Goal: Information Seeking & Learning: Learn about a topic

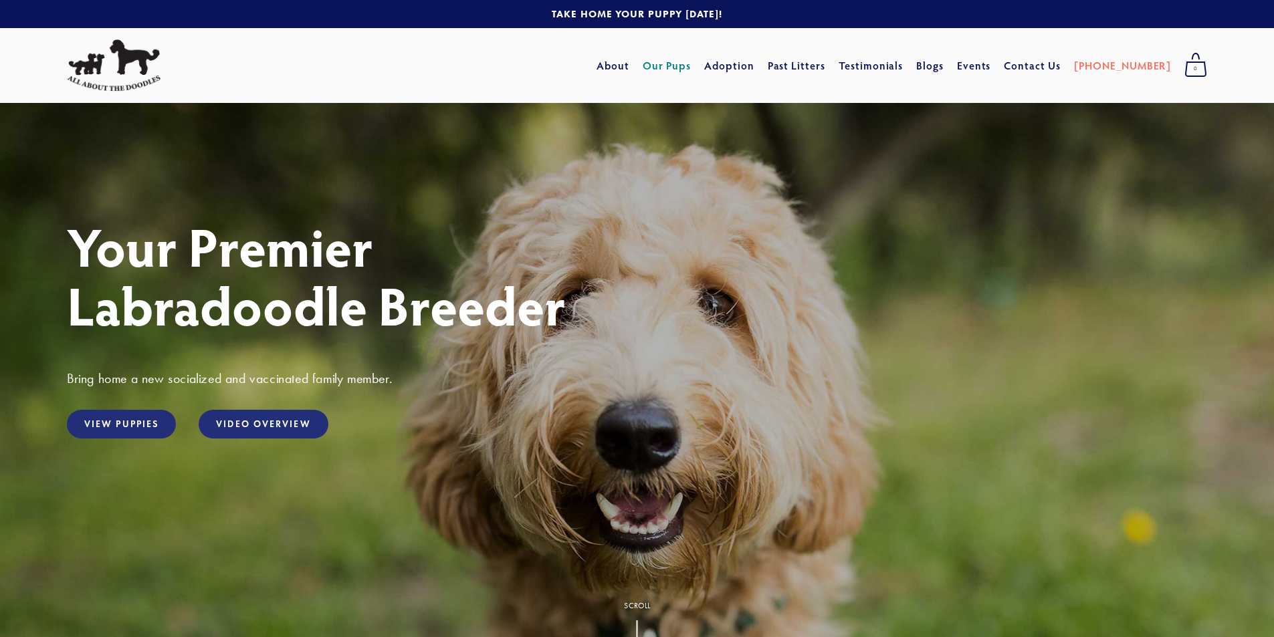
click at [691, 71] on link "Our Pups" at bounding box center [667, 66] width 49 height 24
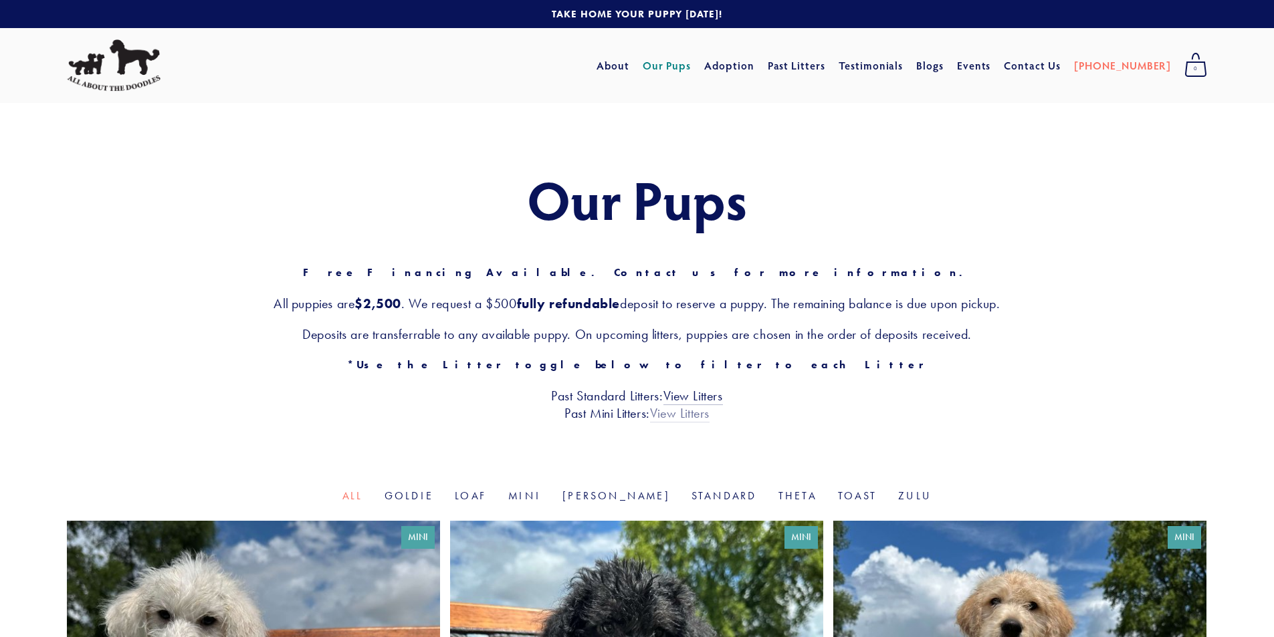
click at [667, 418] on link "View Litters" at bounding box center [680, 413] width 60 height 17
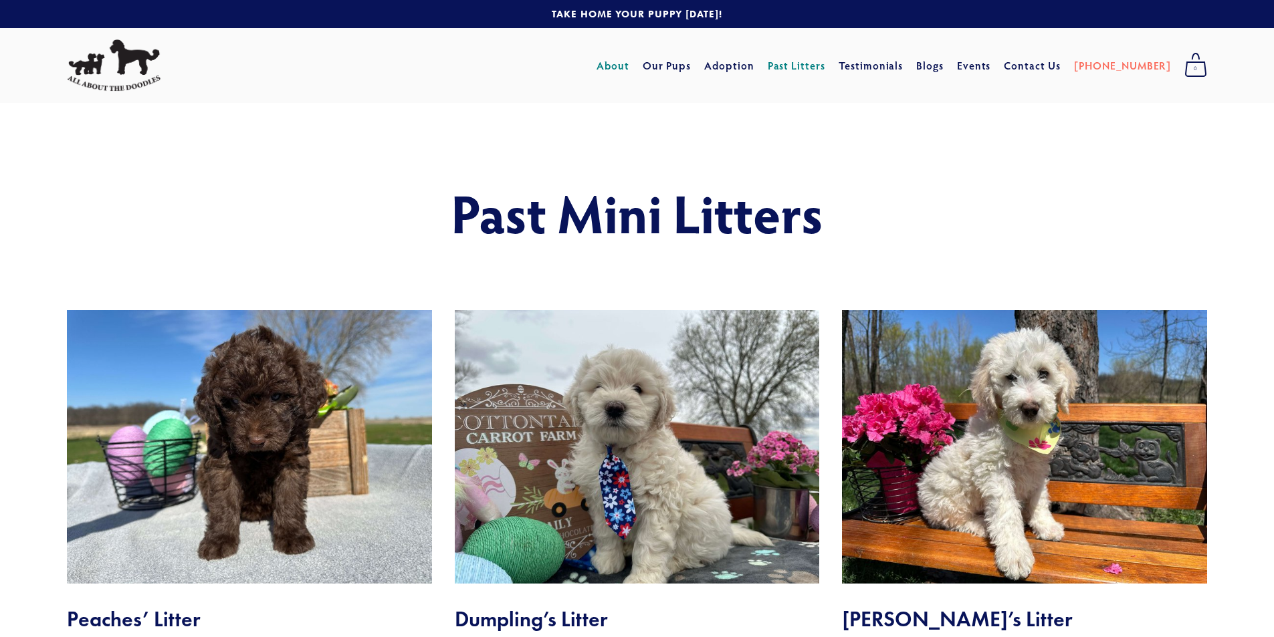
click at [629, 60] on link "About" at bounding box center [613, 66] width 33 height 24
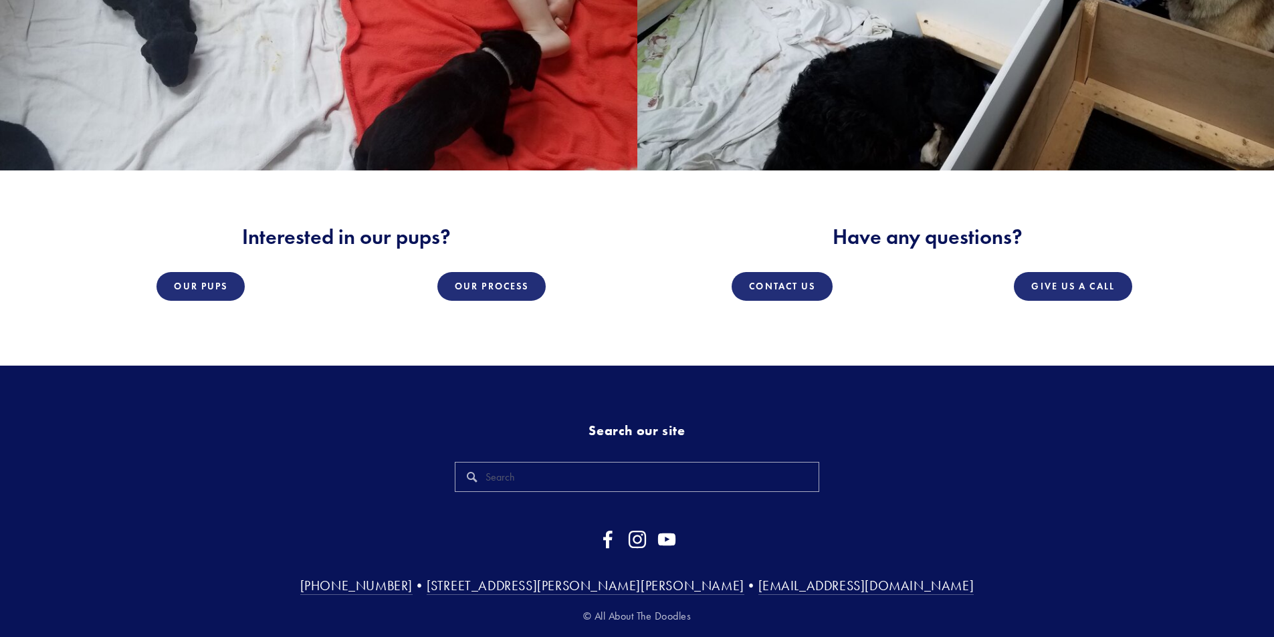
scroll to position [2389, 0]
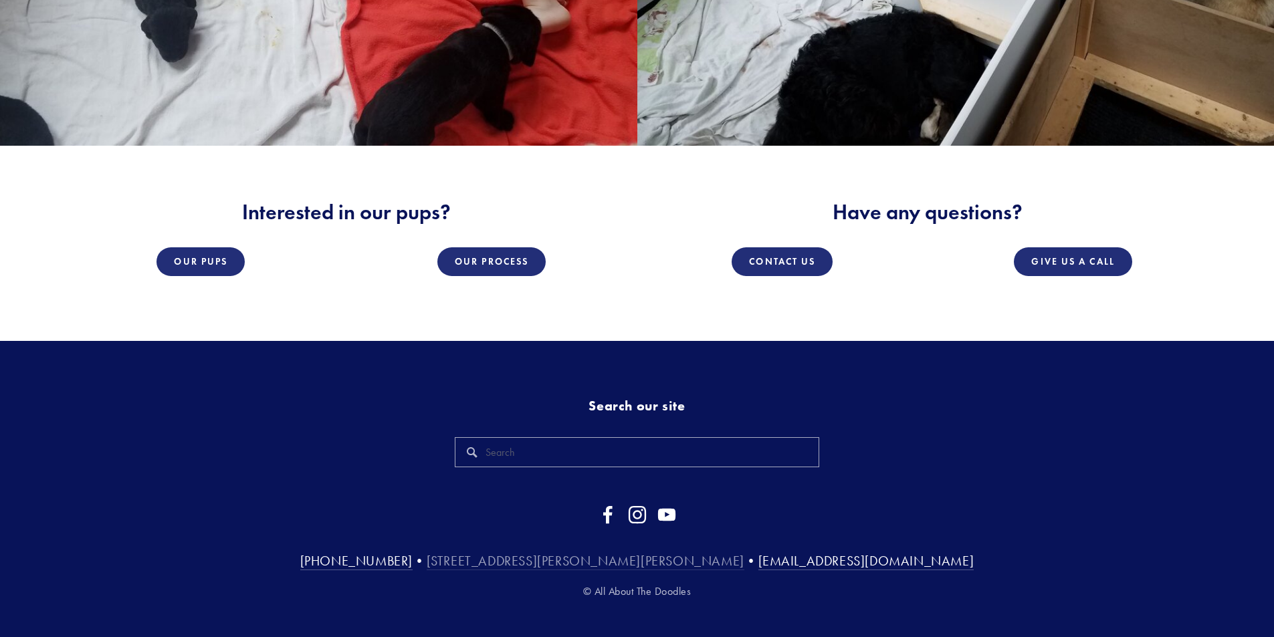
click at [557, 553] on link "[STREET_ADDRESS][PERSON_NAME][PERSON_NAME]" at bounding box center [586, 561] width 318 height 17
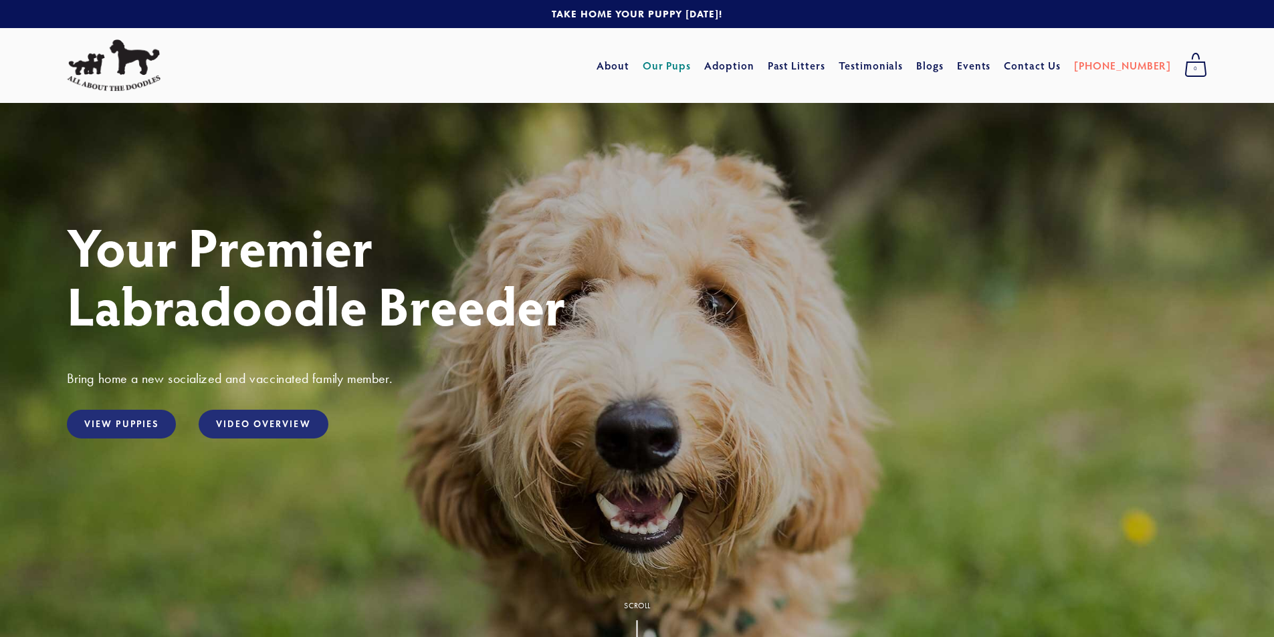
click at [692, 62] on link "Our Pups" at bounding box center [667, 66] width 49 height 24
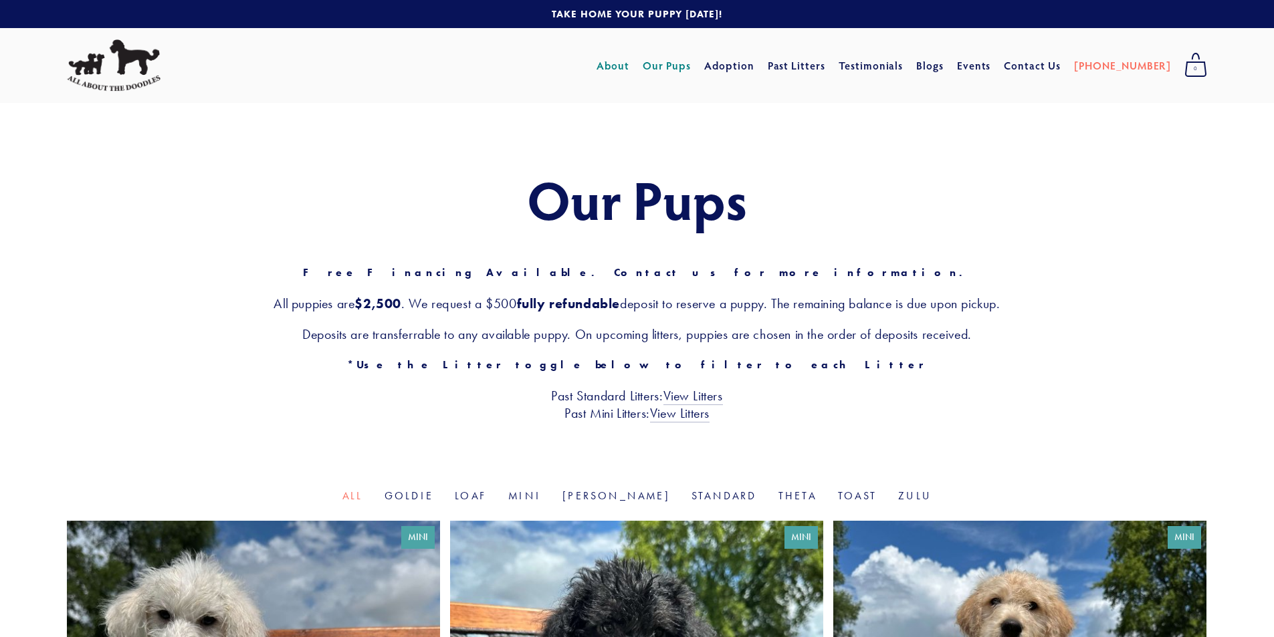
click at [629, 64] on link "About" at bounding box center [613, 66] width 33 height 24
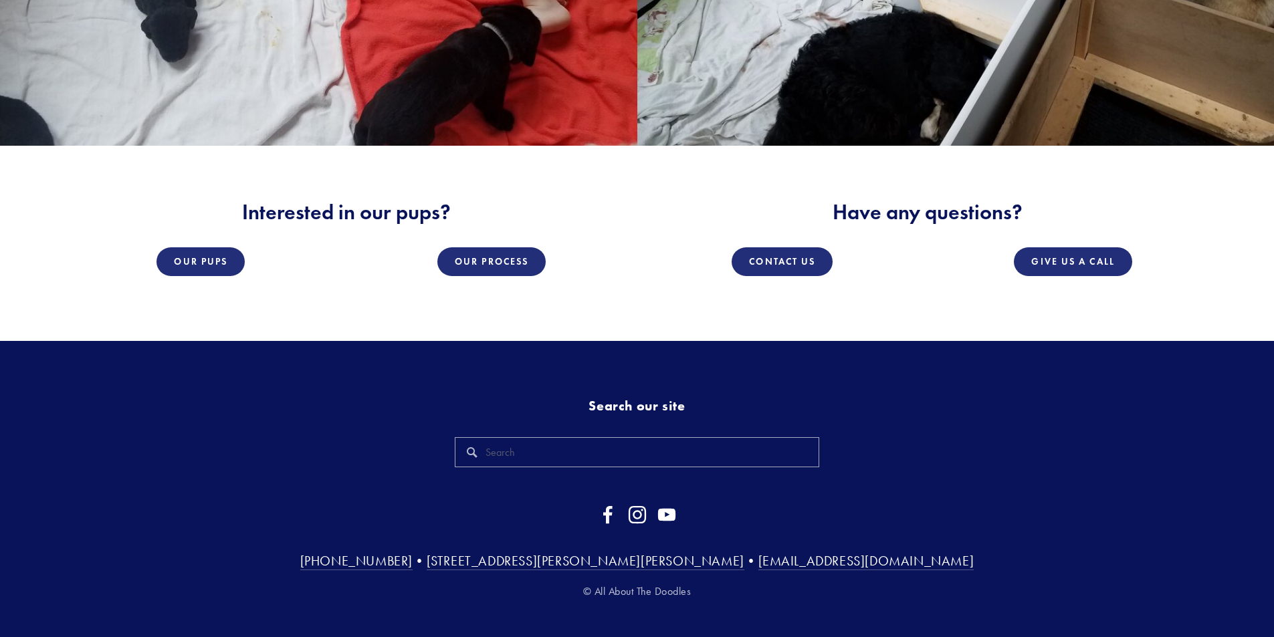
scroll to position [2189, 0]
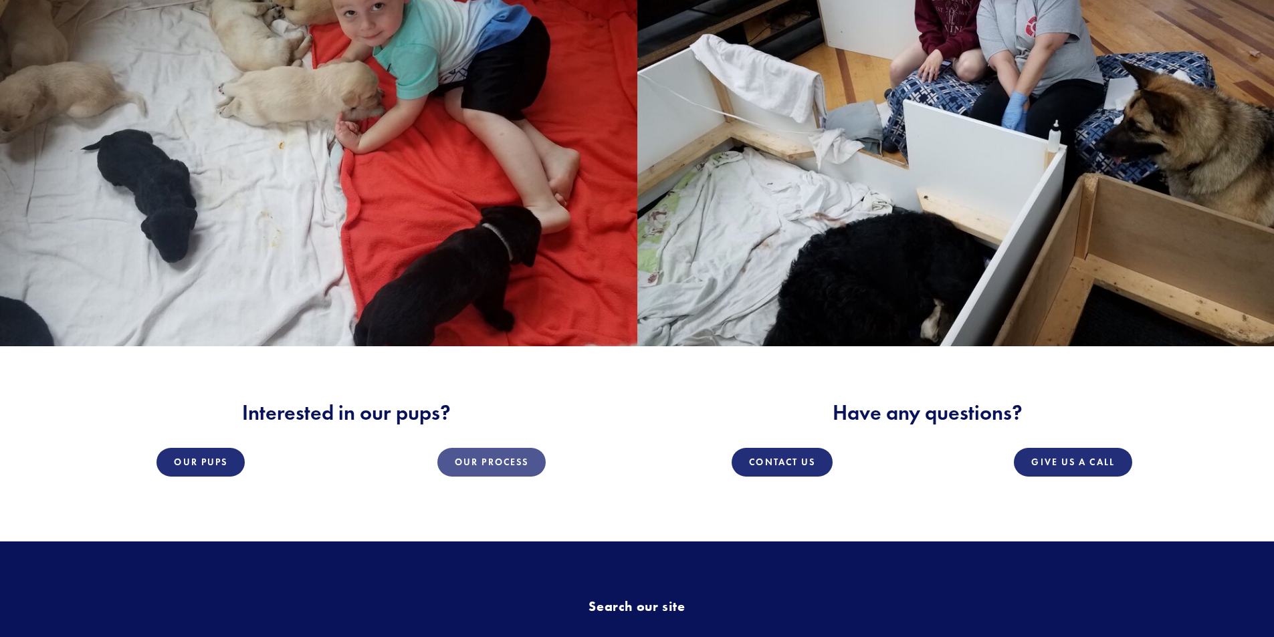
click at [522, 448] on link "Our Process" at bounding box center [491, 462] width 108 height 29
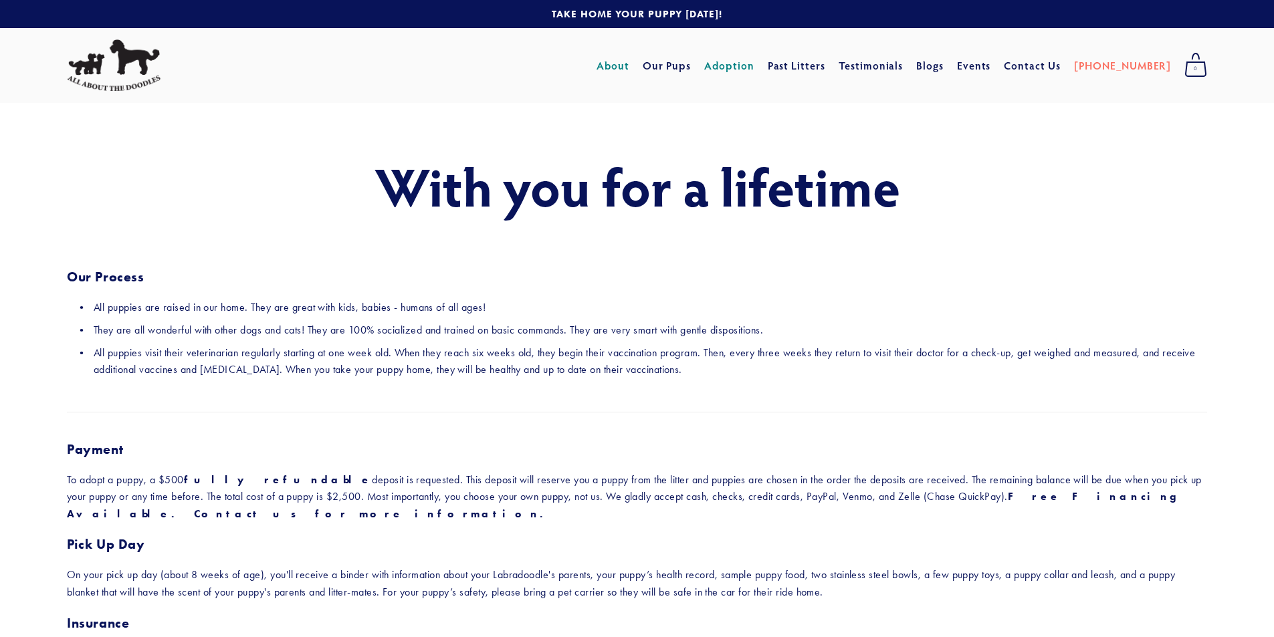
click at [629, 72] on link "About" at bounding box center [613, 66] width 33 height 24
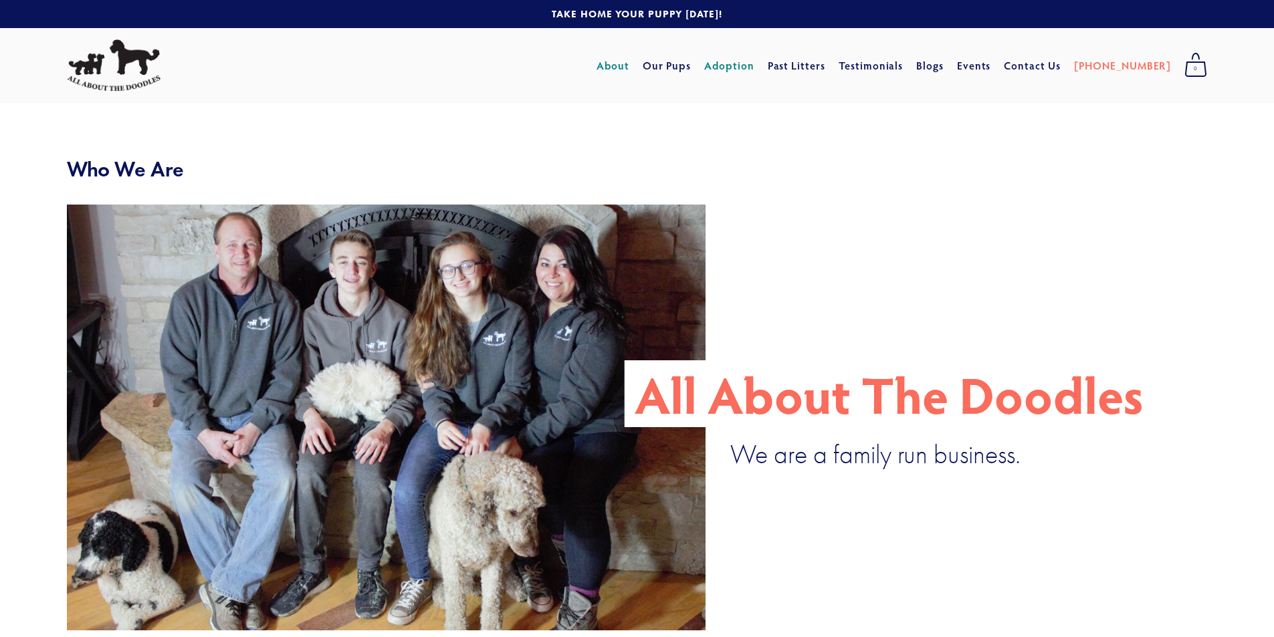
click at [753, 70] on link "Adoption" at bounding box center [729, 66] width 50 height 24
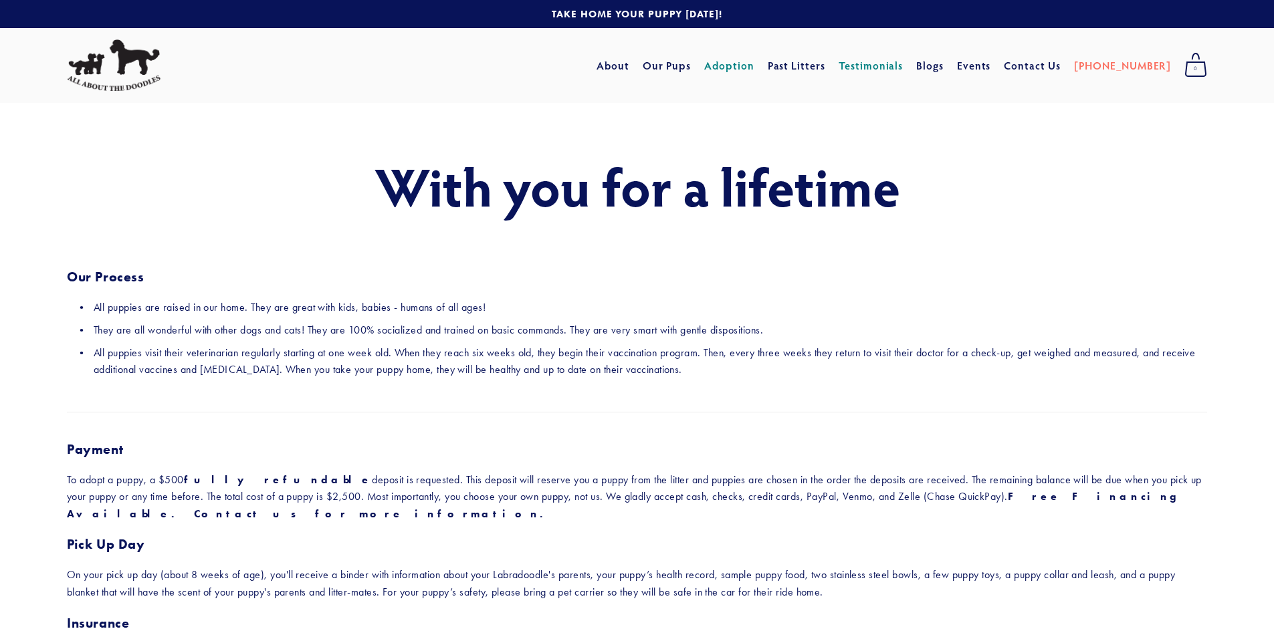
click at [892, 68] on link "Testimonials" at bounding box center [871, 66] width 65 height 24
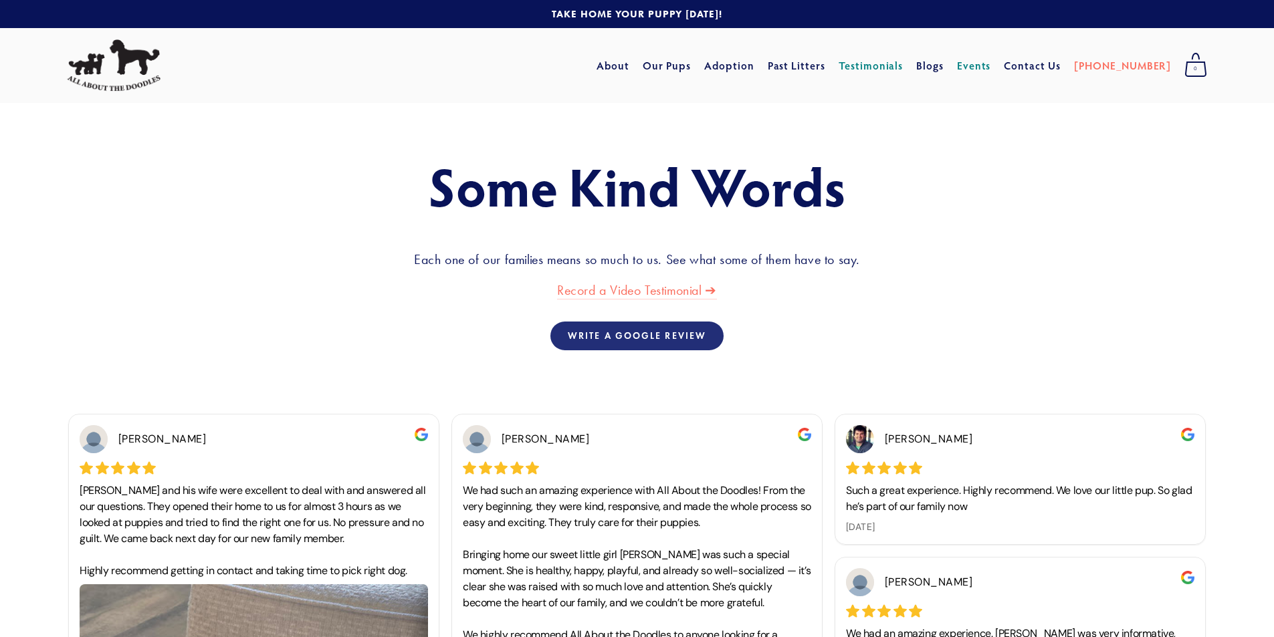
click at [991, 67] on link "Events" at bounding box center [974, 66] width 34 height 24
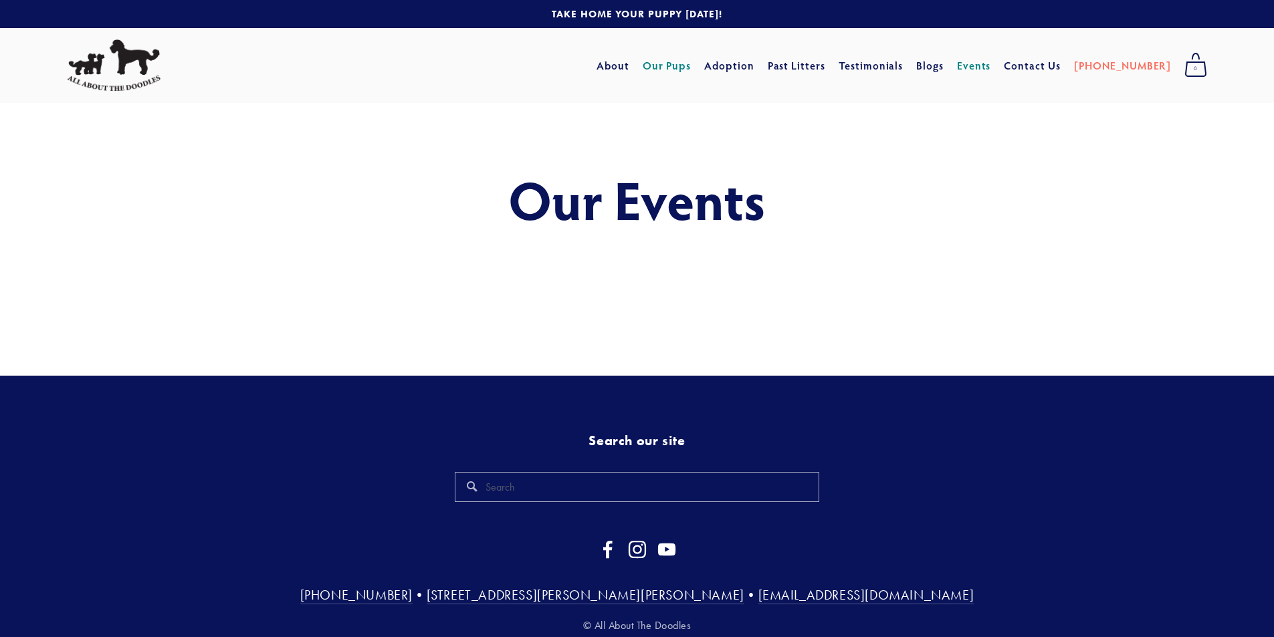
click at [692, 72] on link "Our Pups" at bounding box center [667, 66] width 49 height 24
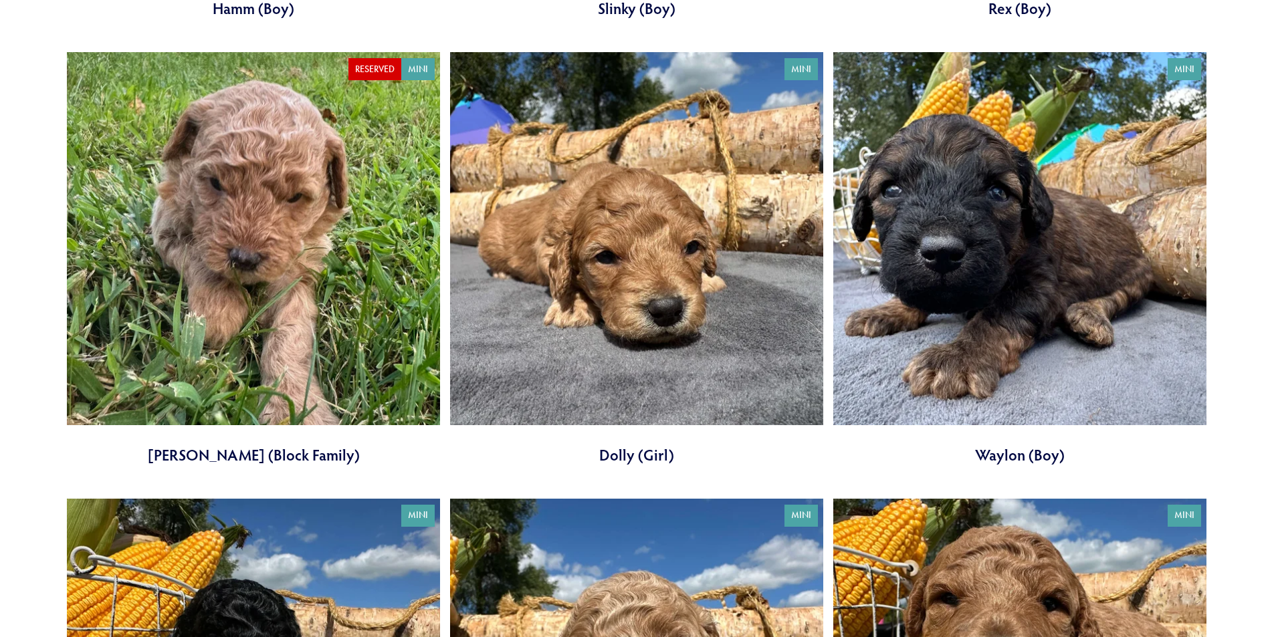
scroll to position [3612, 0]
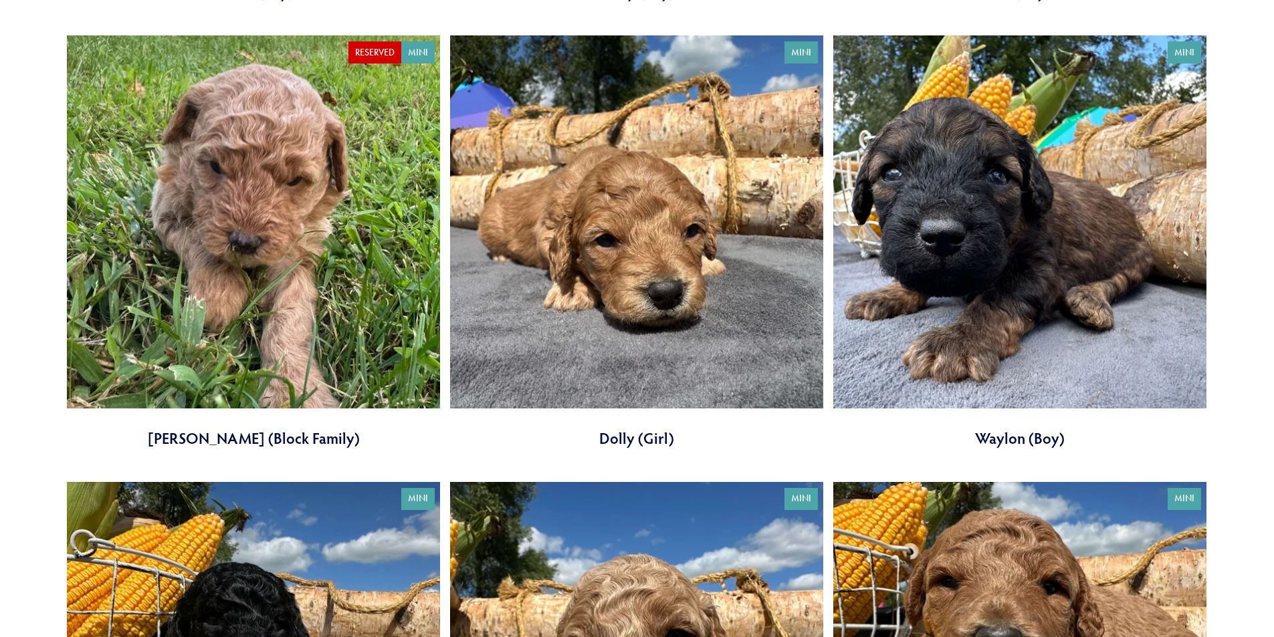
click at [995, 224] on link at bounding box center [1019, 241] width 373 height 413
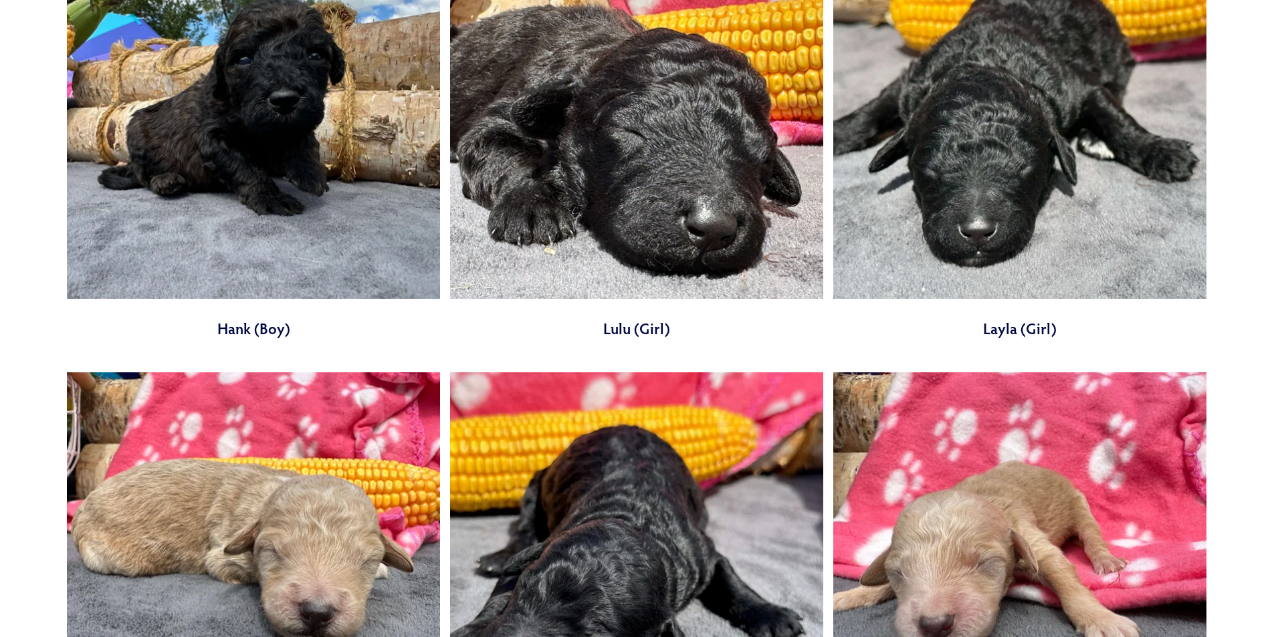
scroll to position [4415, 0]
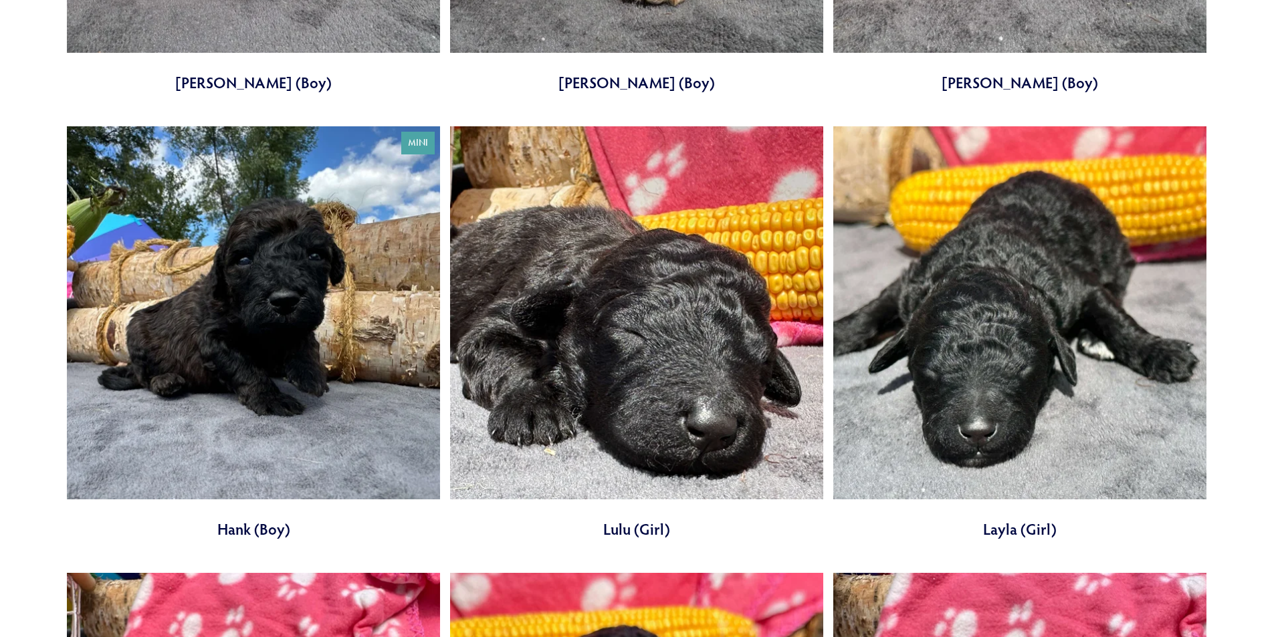
click at [232, 336] on link at bounding box center [253, 332] width 373 height 413
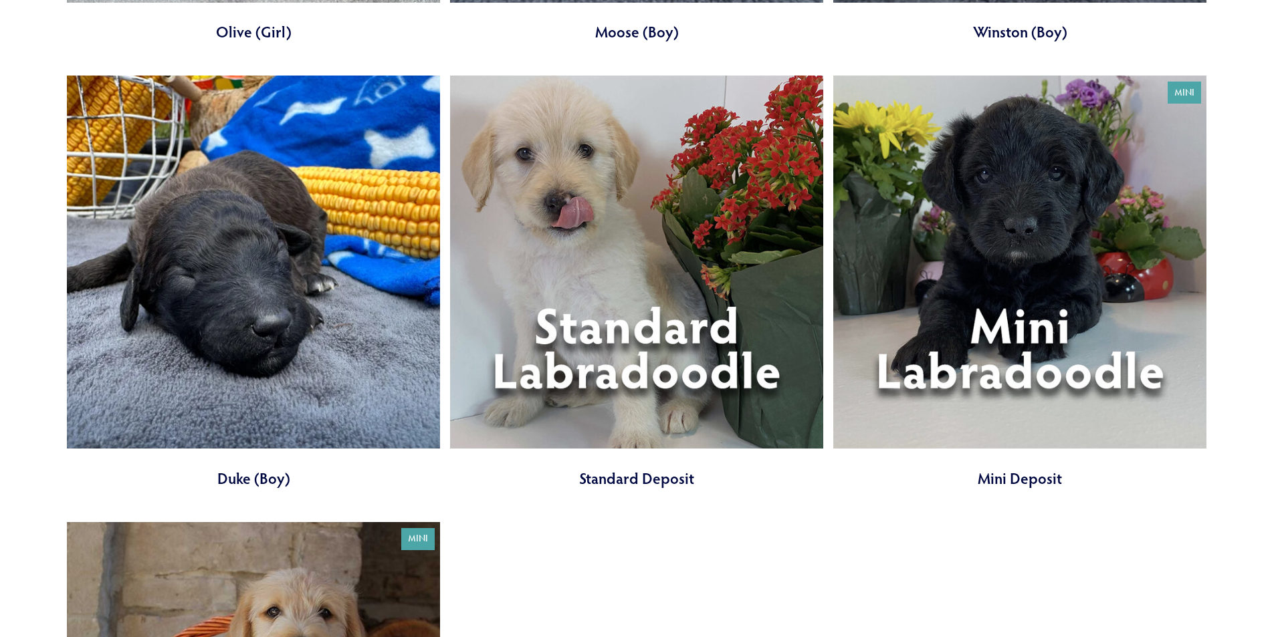
scroll to position [5819, 0]
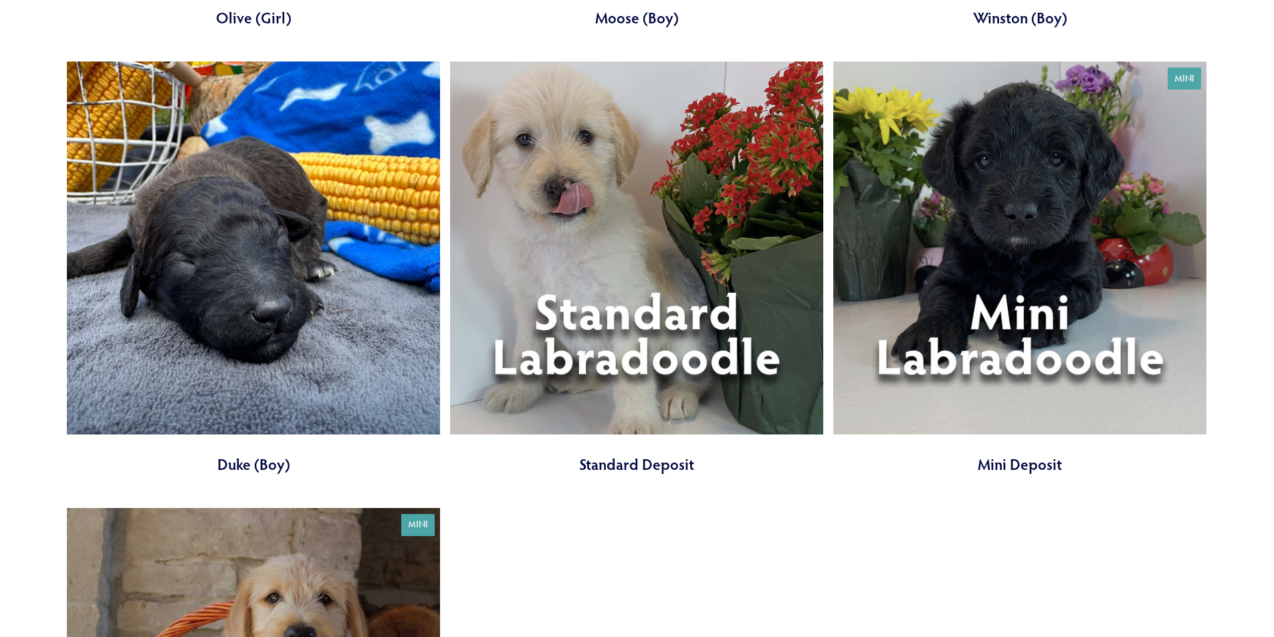
click at [197, 264] on link at bounding box center [253, 268] width 373 height 413
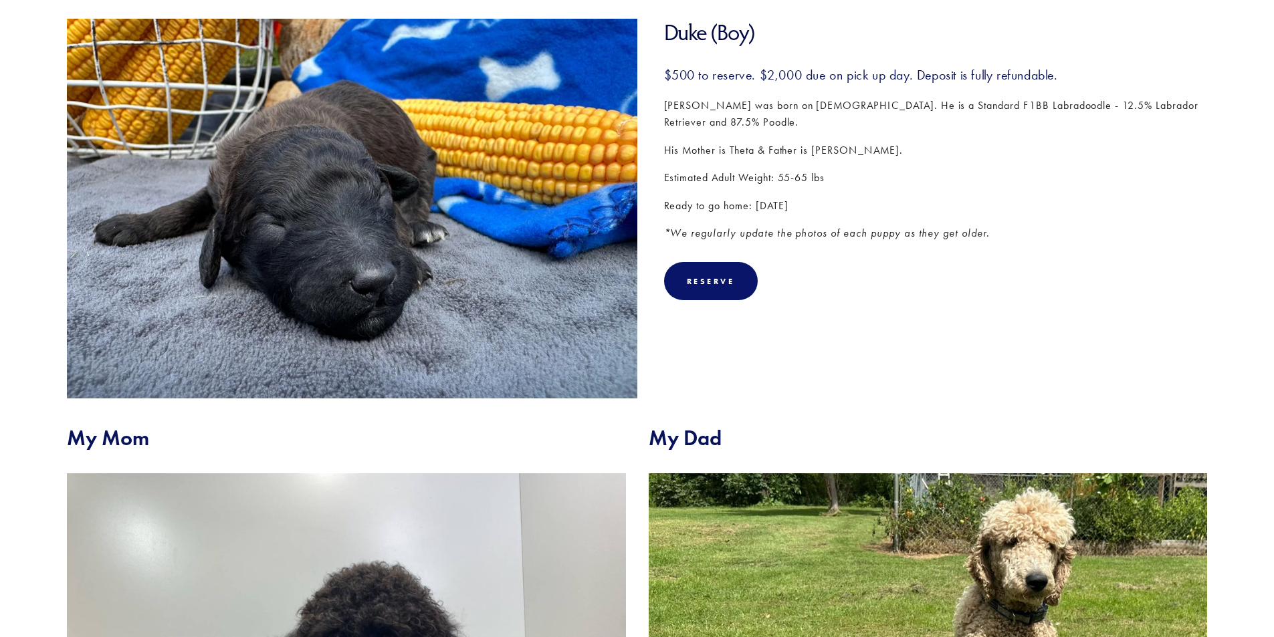
scroll to position [602, 0]
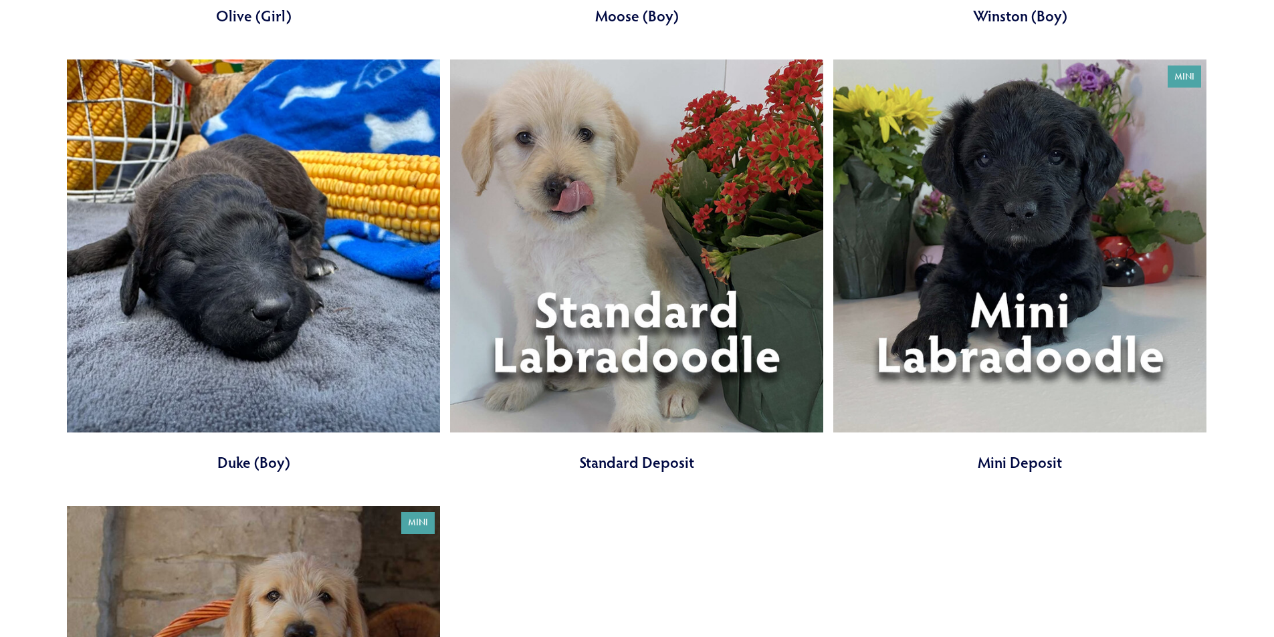
scroll to position [5819, 0]
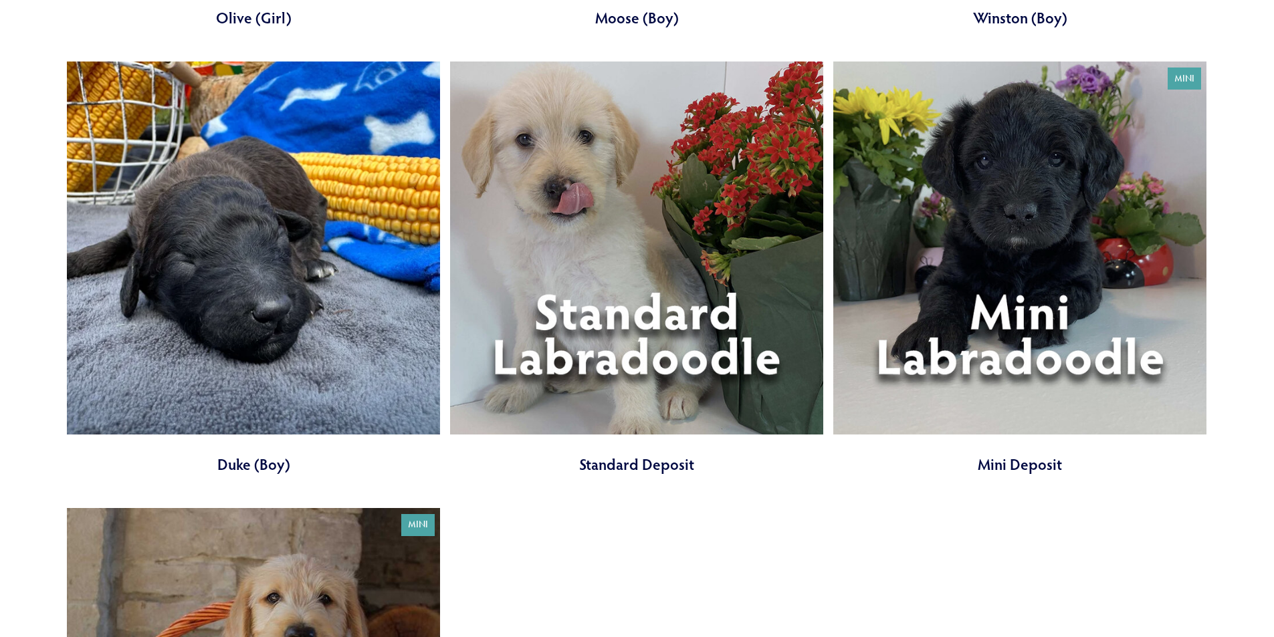
click at [999, 355] on link at bounding box center [1019, 268] width 373 height 413
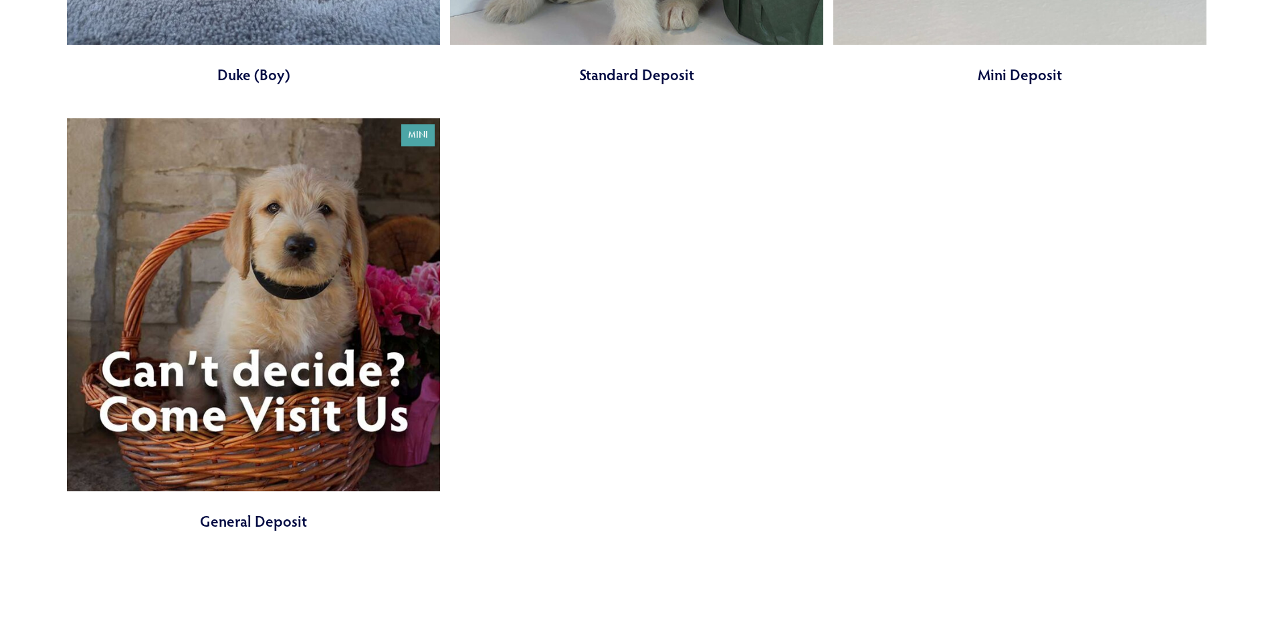
scroll to position [6221, 0]
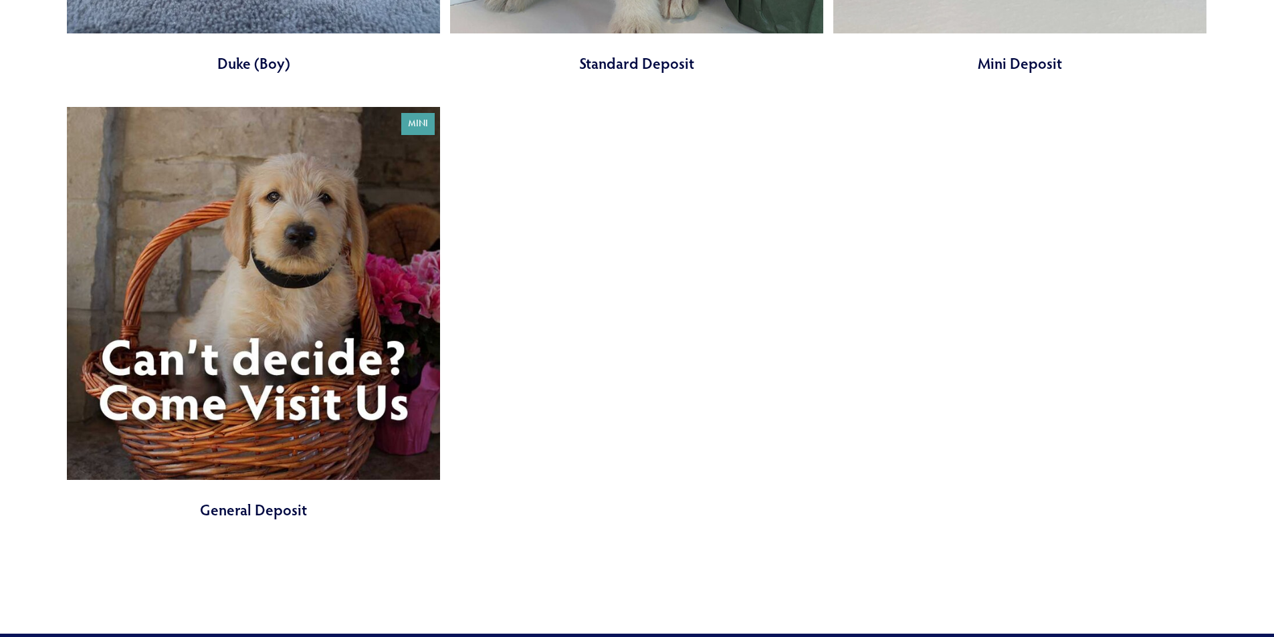
click at [318, 401] on link at bounding box center [253, 313] width 373 height 413
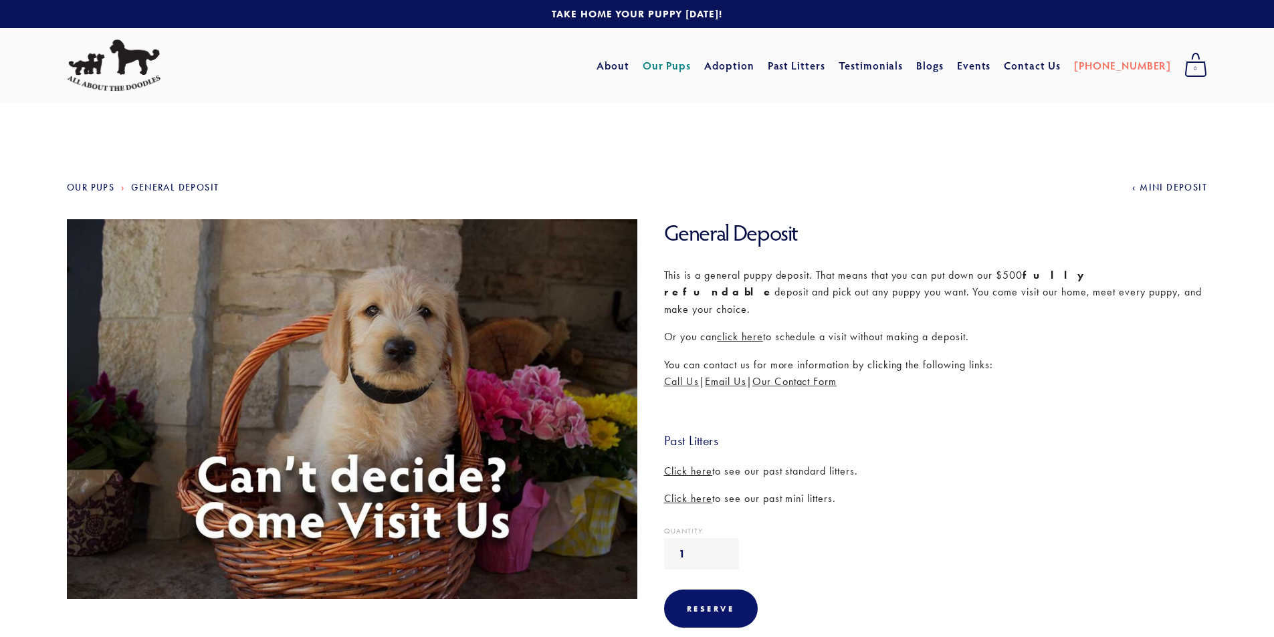
click at [692, 70] on link "Our Pups" at bounding box center [667, 66] width 49 height 24
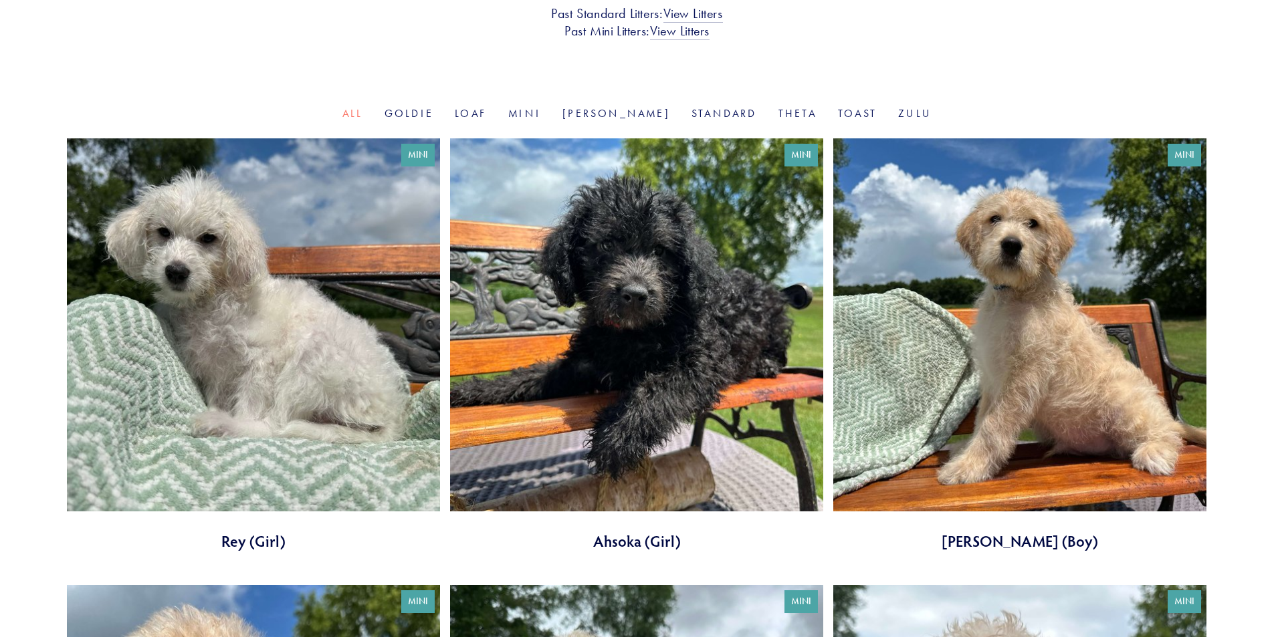
scroll to position [401, 0]
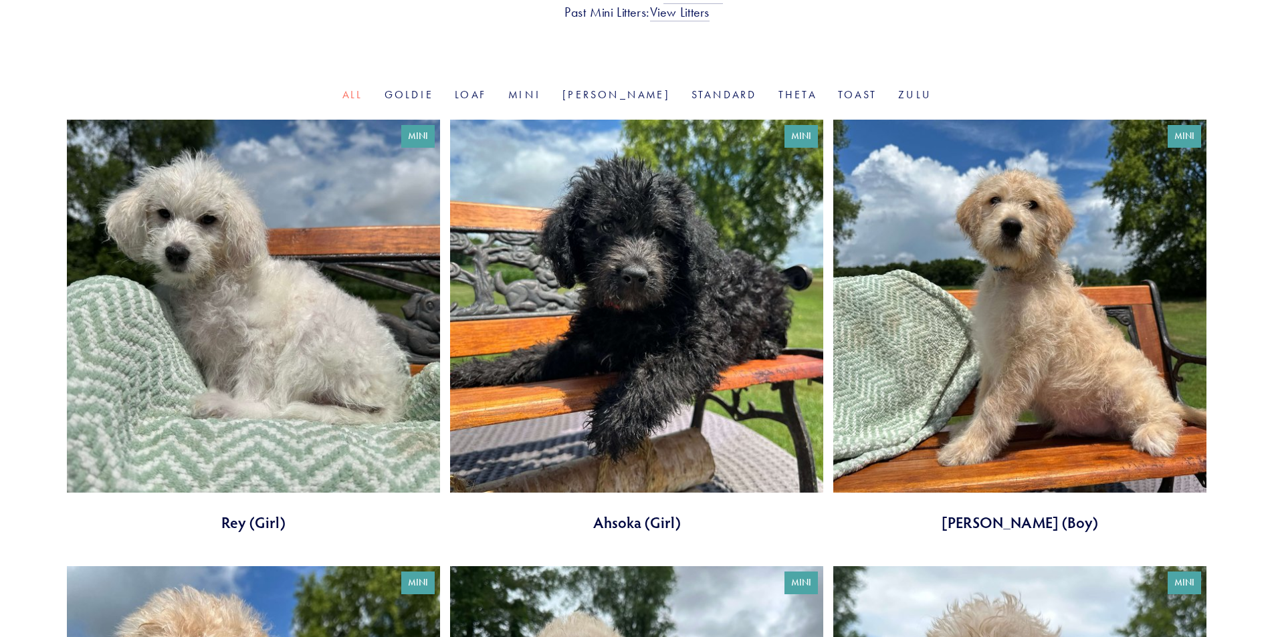
click at [1000, 333] on link at bounding box center [1019, 326] width 373 height 413
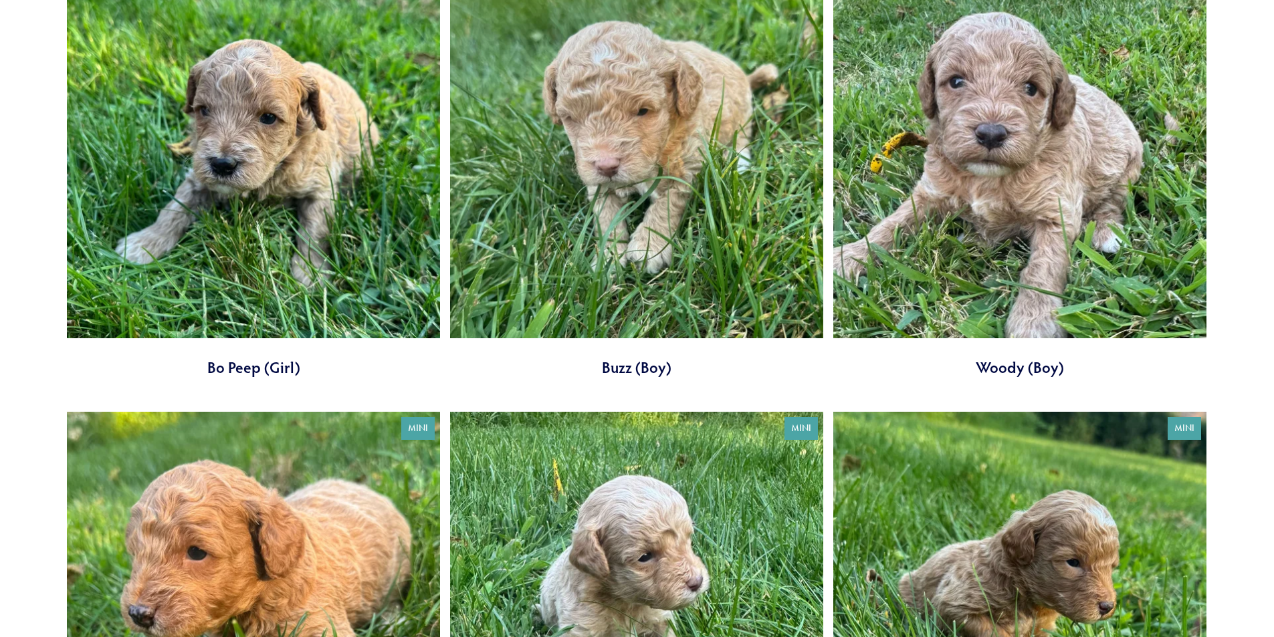
scroll to position [2809, 0]
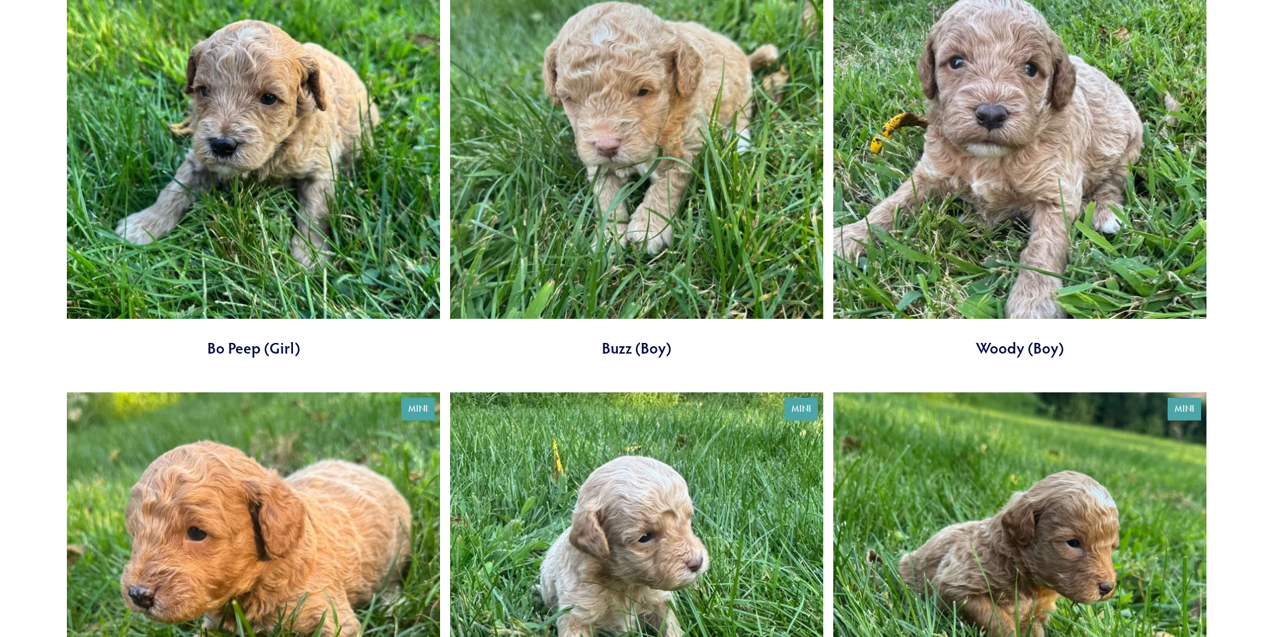
click at [957, 243] on link at bounding box center [1019, 152] width 373 height 413
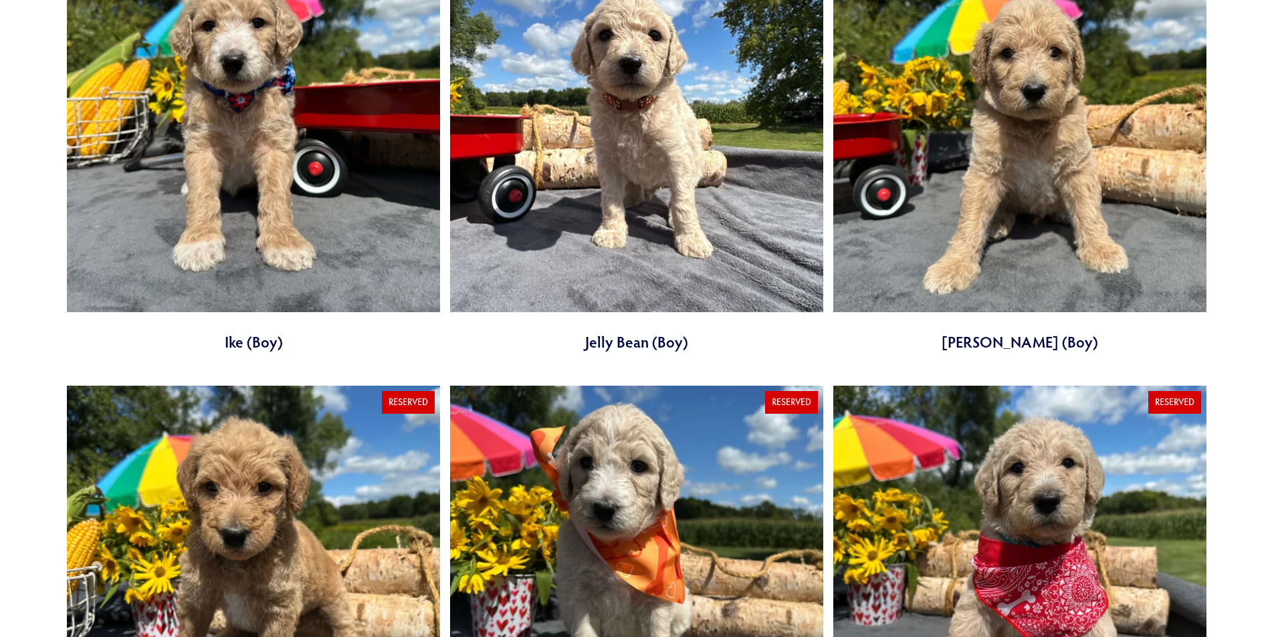
scroll to position [1805, 0]
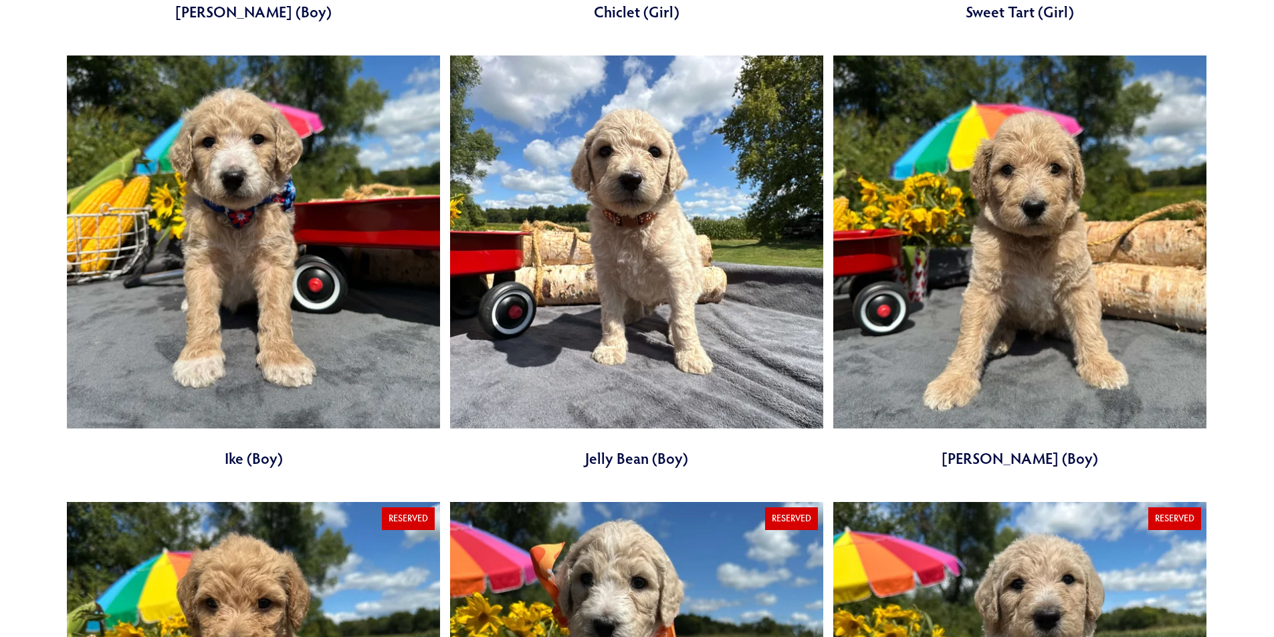
click at [276, 325] on link at bounding box center [253, 262] width 373 height 413
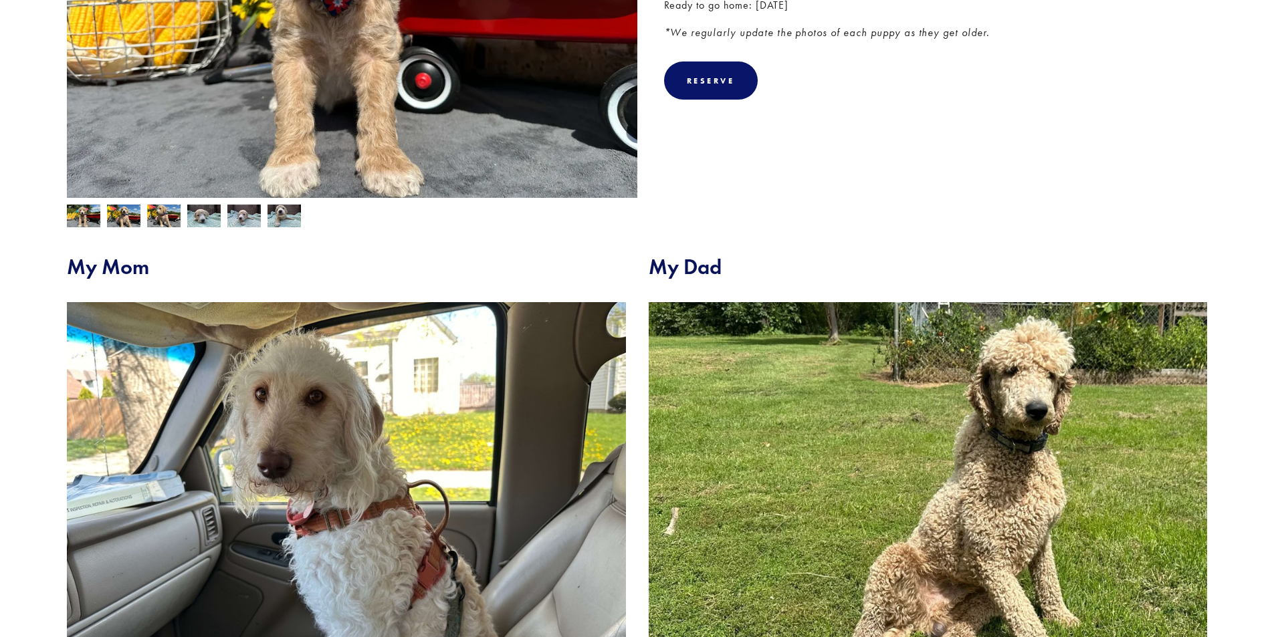
scroll to position [201, 0]
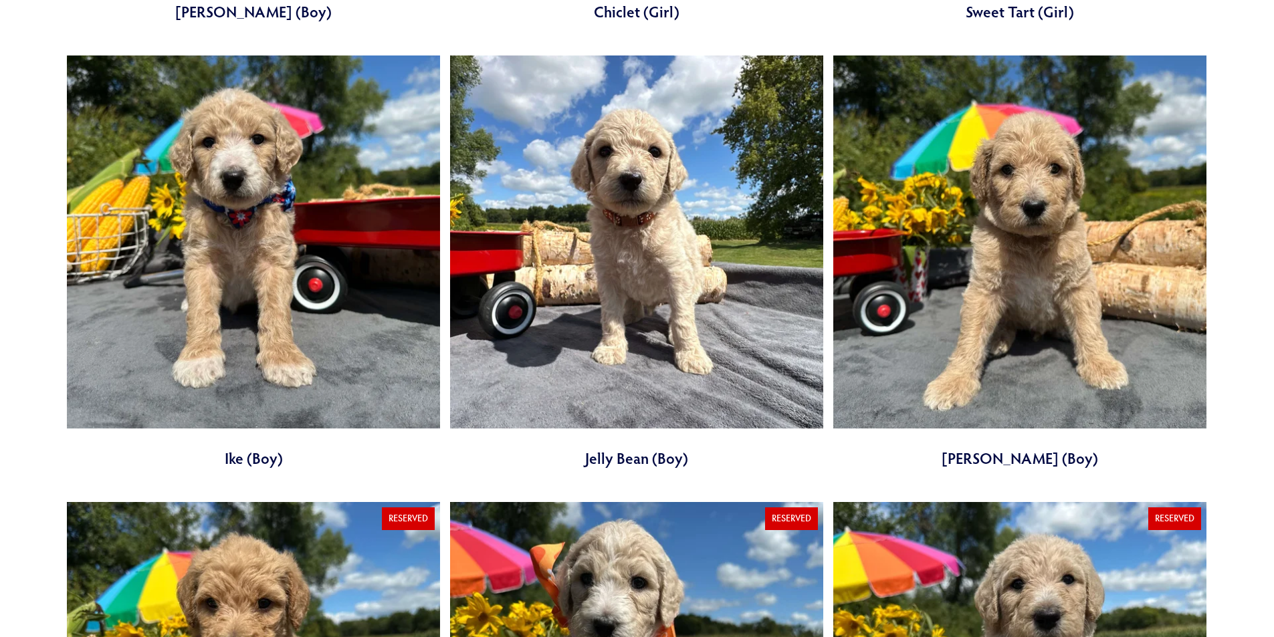
scroll to position [2207, 0]
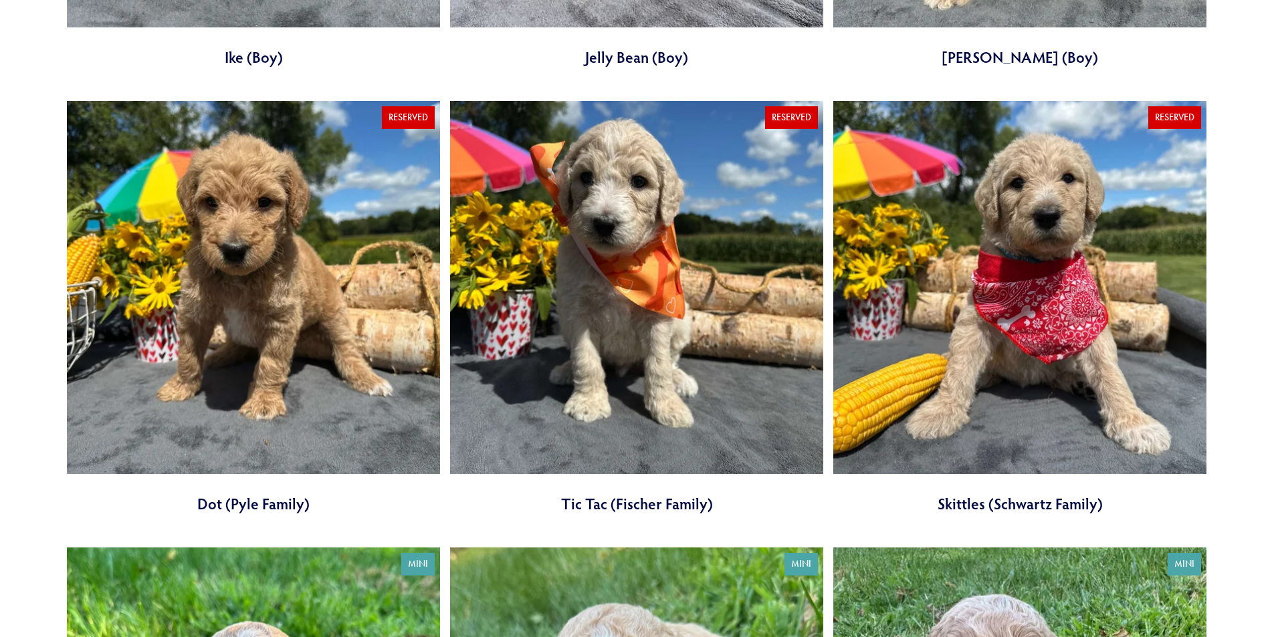
click at [231, 192] on link at bounding box center [253, 307] width 373 height 413
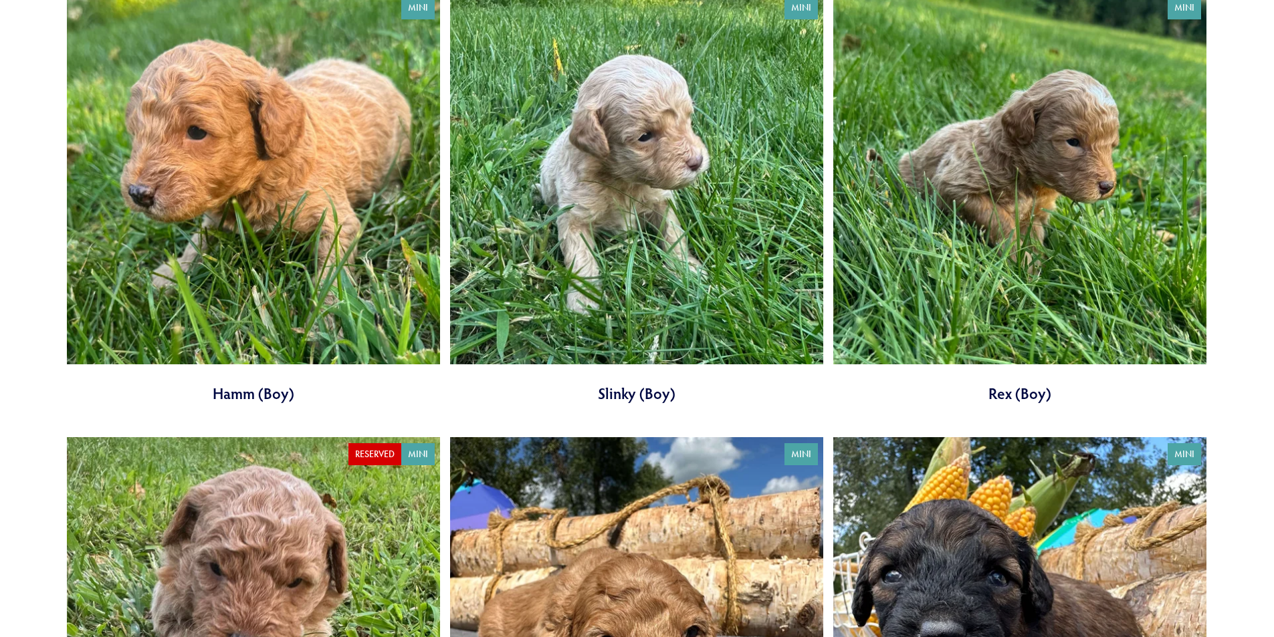
scroll to position [3611, 0]
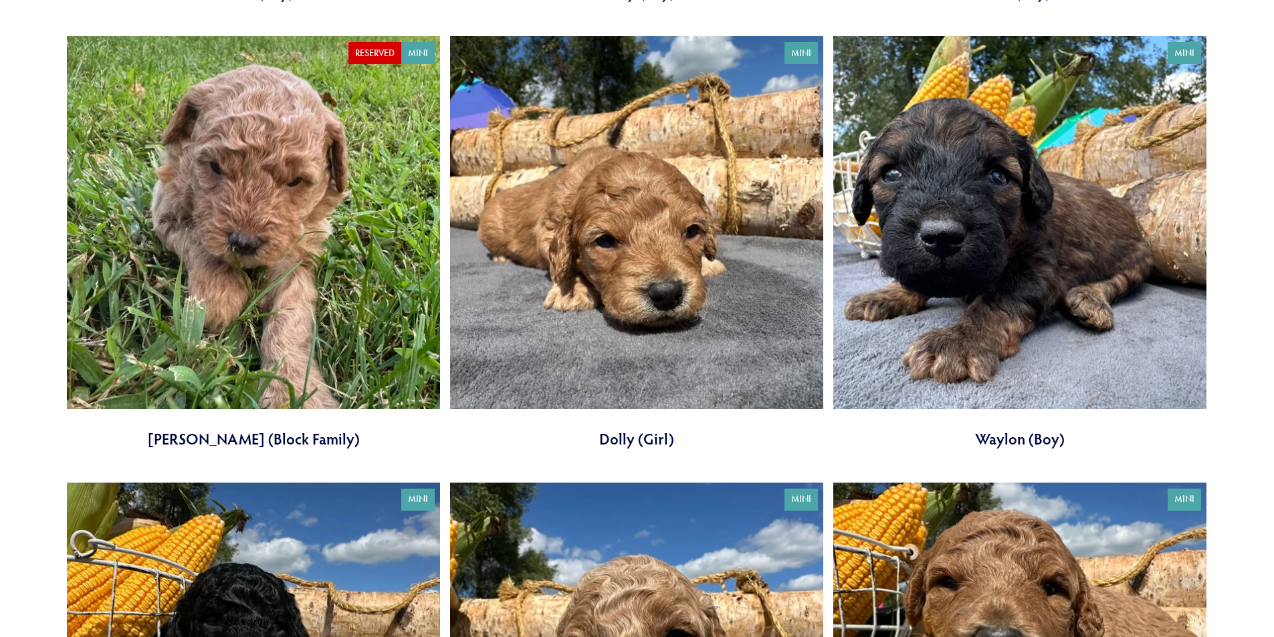
click at [328, 184] on link at bounding box center [253, 242] width 373 height 413
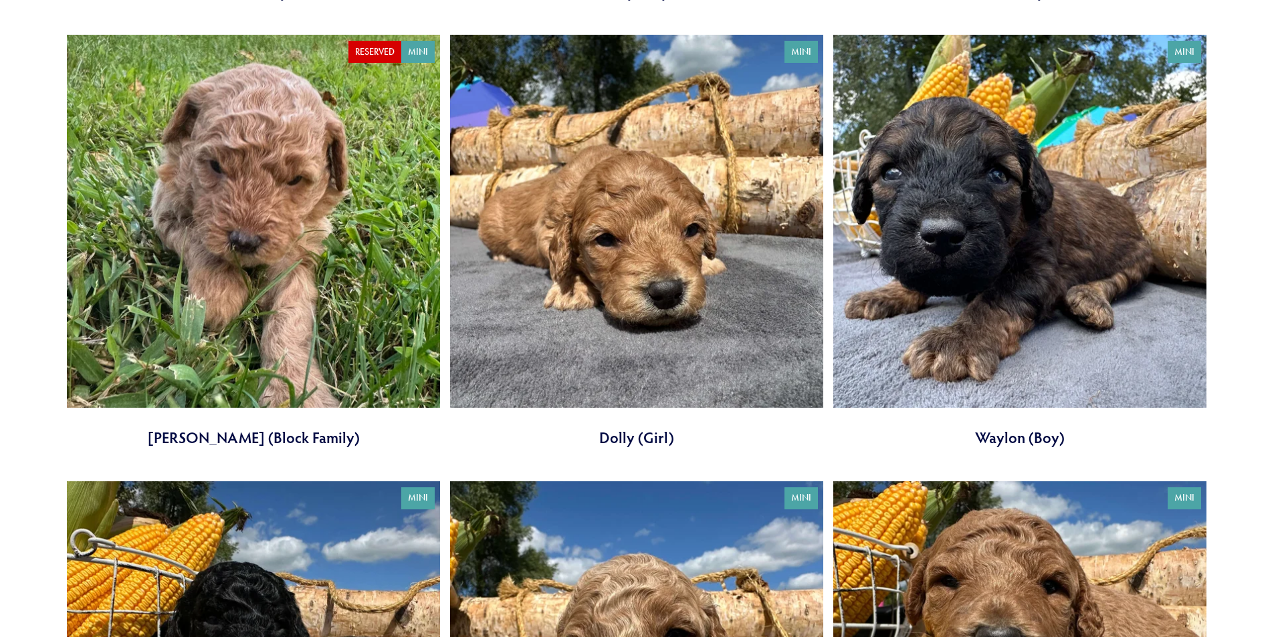
scroll to position [3611, 0]
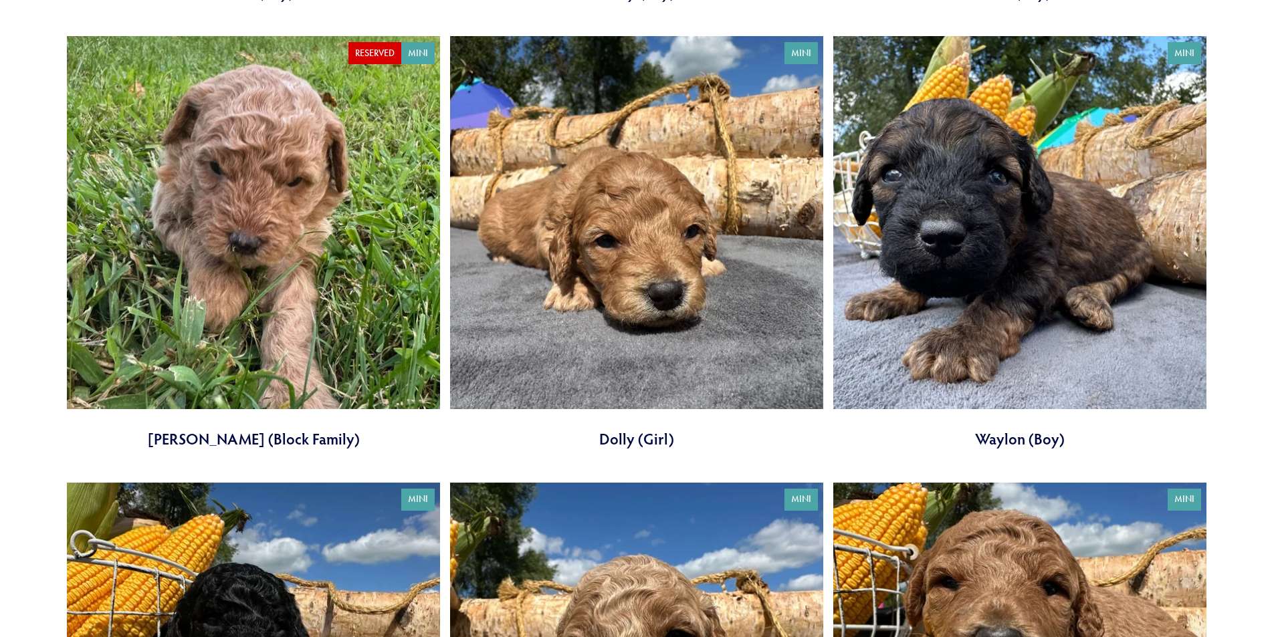
click at [698, 353] on link at bounding box center [636, 242] width 373 height 413
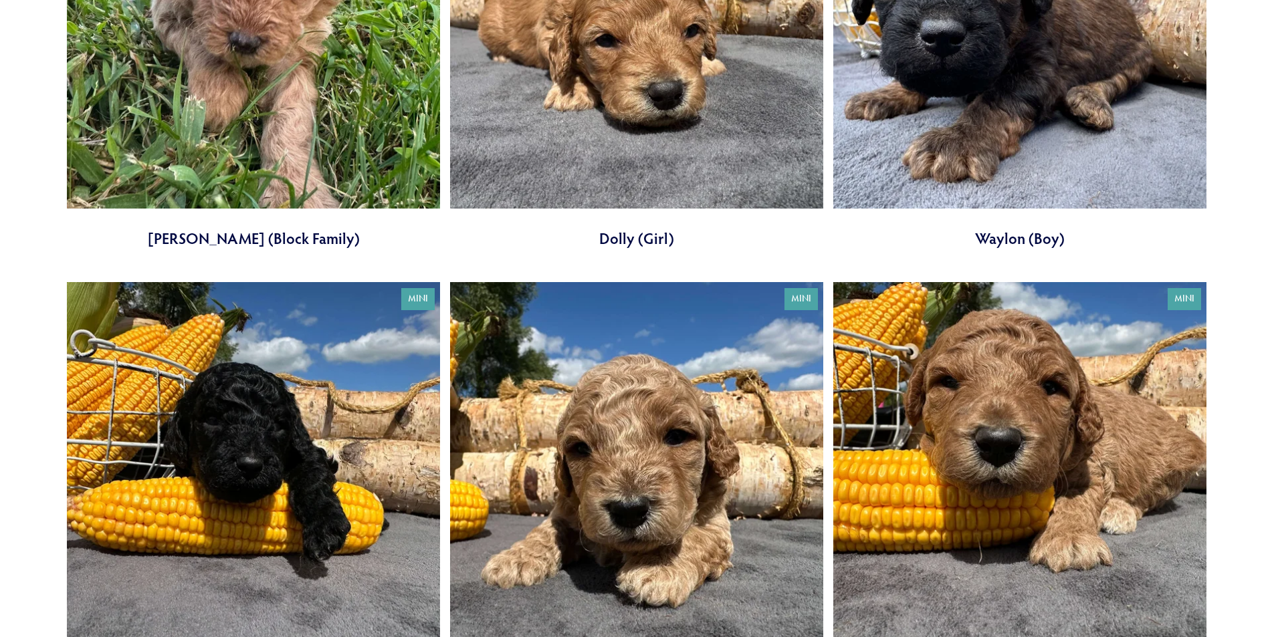
click at [1040, 185] on link at bounding box center [1019, 41] width 373 height 413
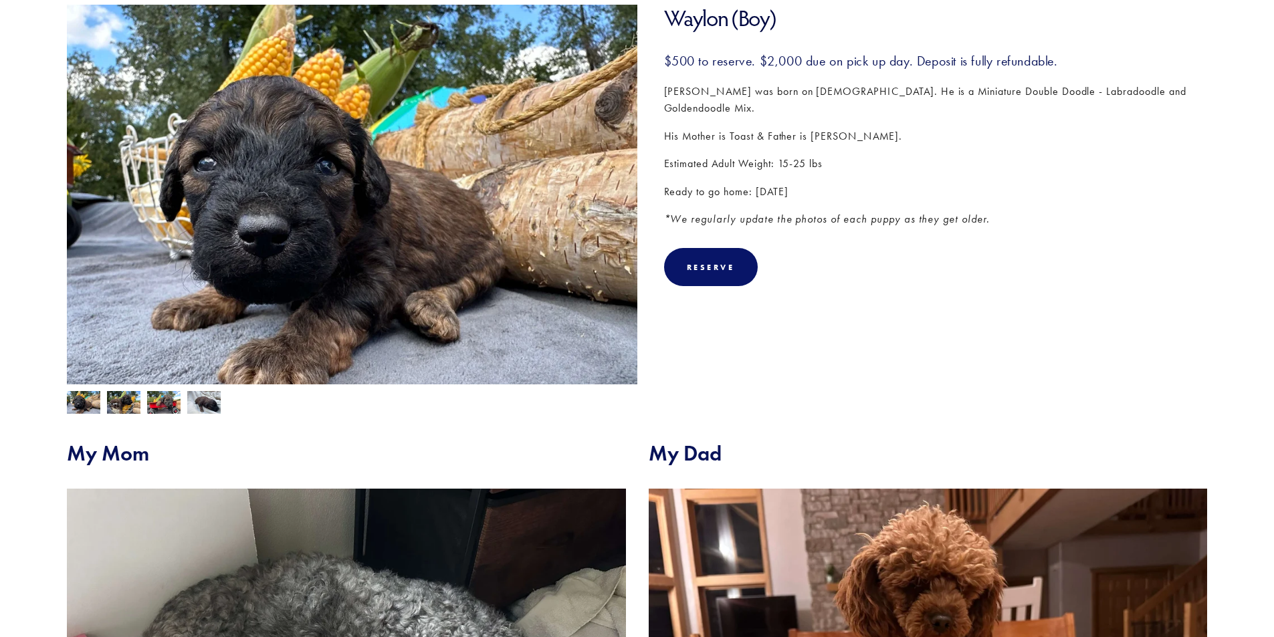
scroll to position [201, 0]
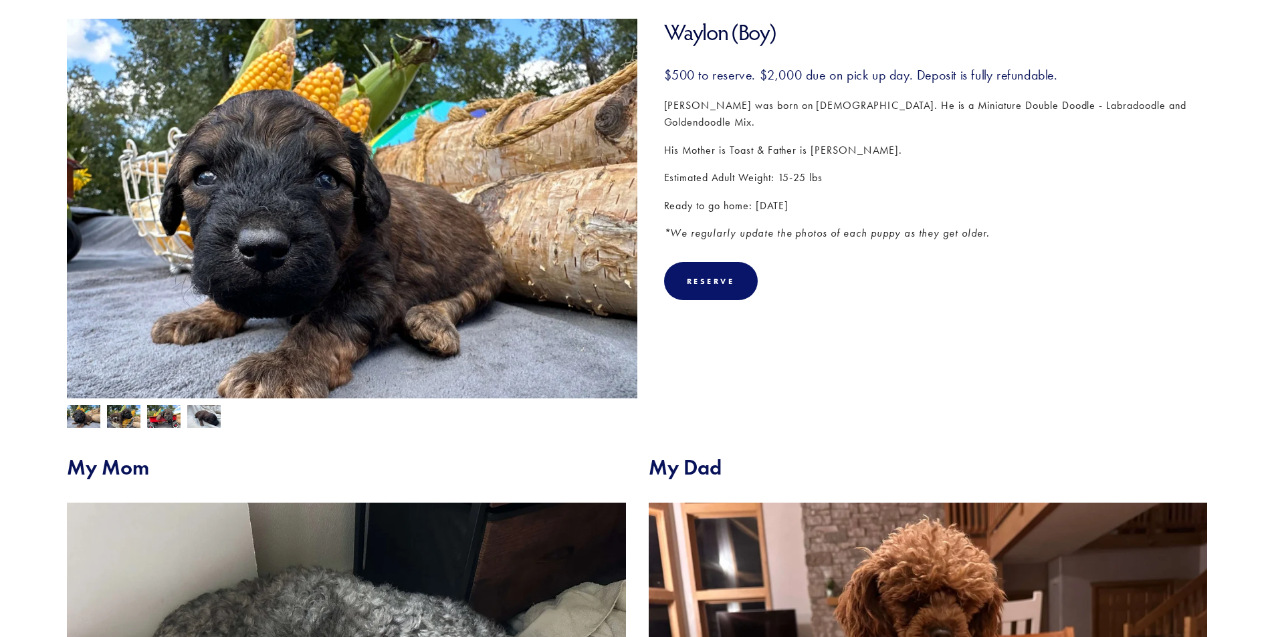
click at [88, 419] on img at bounding box center [83, 417] width 33 height 25
click at [125, 419] on img at bounding box center [123, 417] width 33 height 25
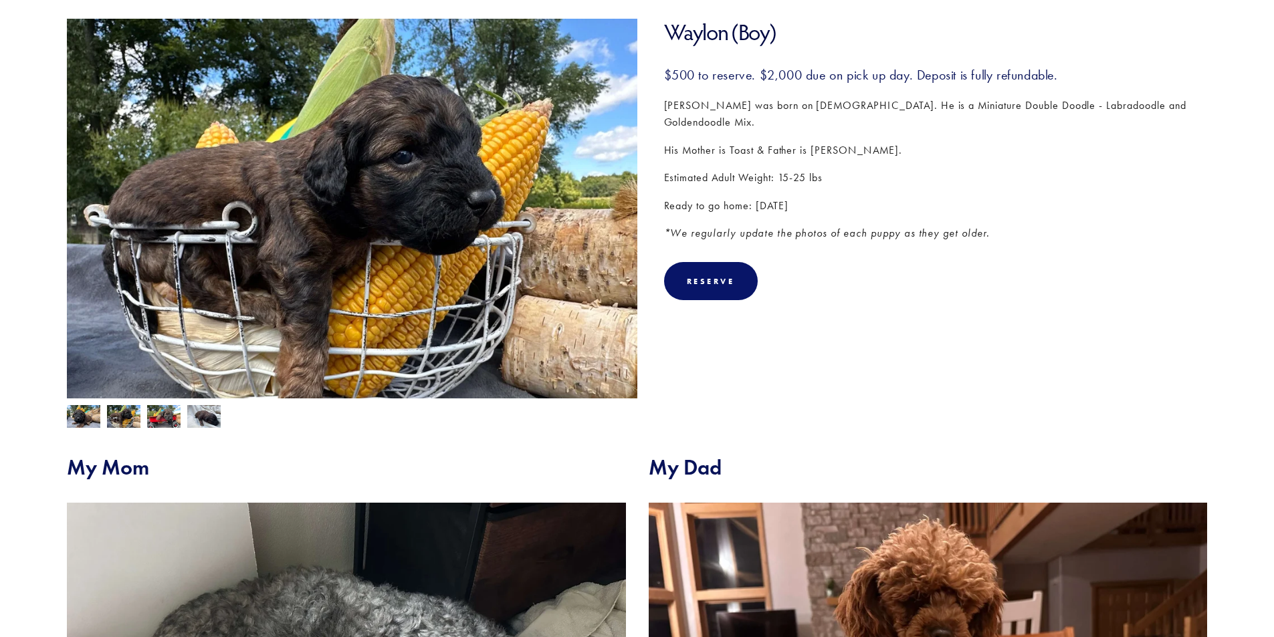
click at [165, 417] on img at bounding box center [163, 417] width 33 height 25
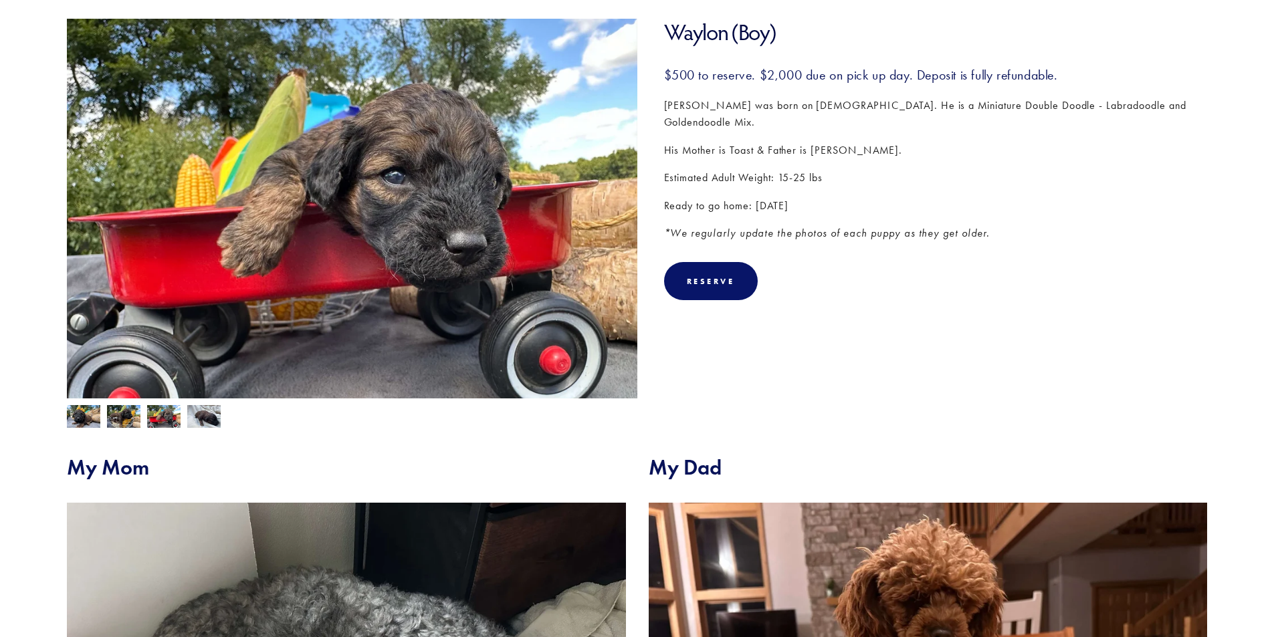
click at [211, 424] on img at bounding box center [203, 417] width 33 height 25
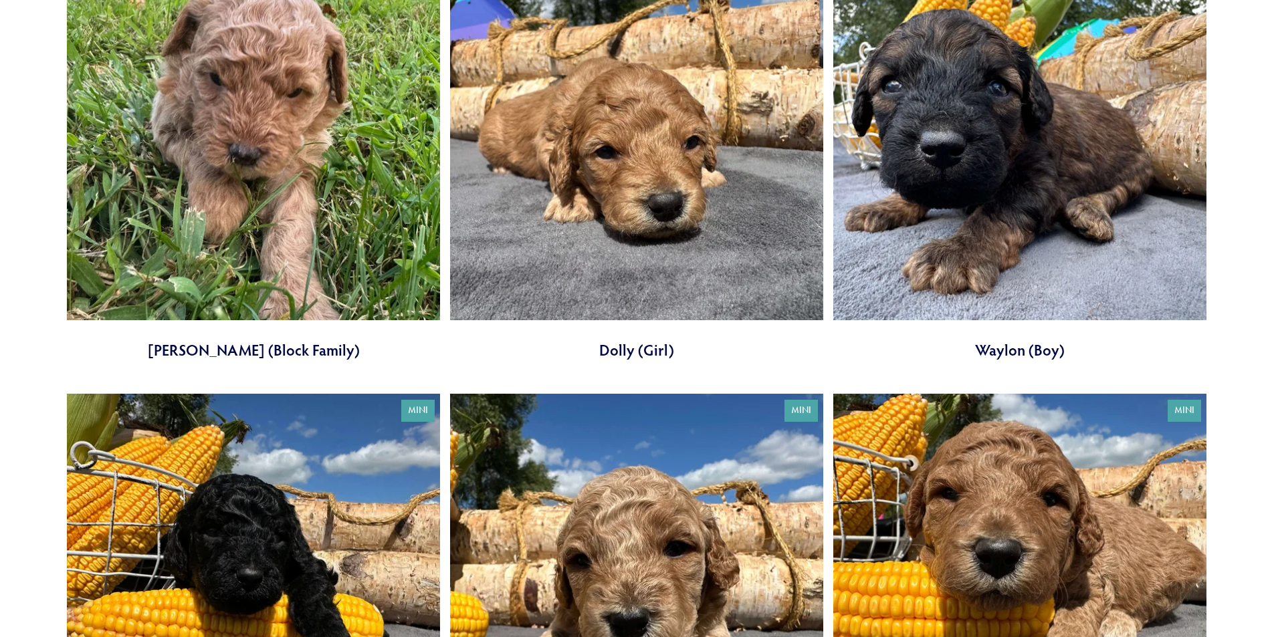
scroll to position [3611, 0]
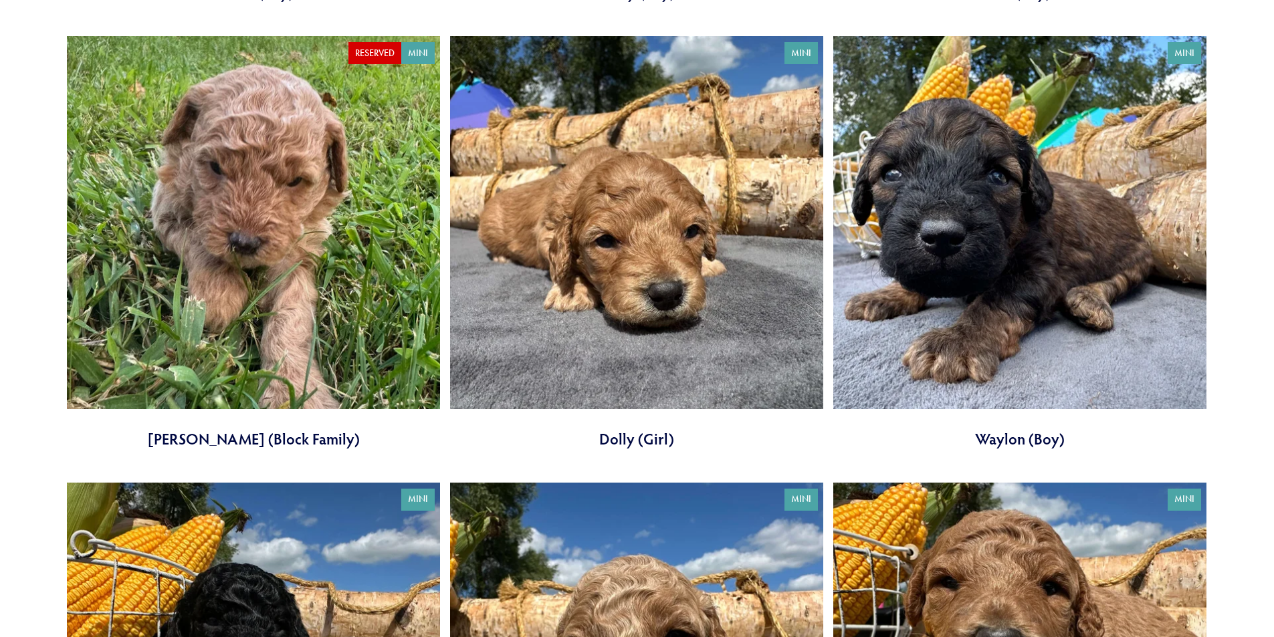
click at [950, 300] on link at bounding box center [1019, 242] width 373 height 413
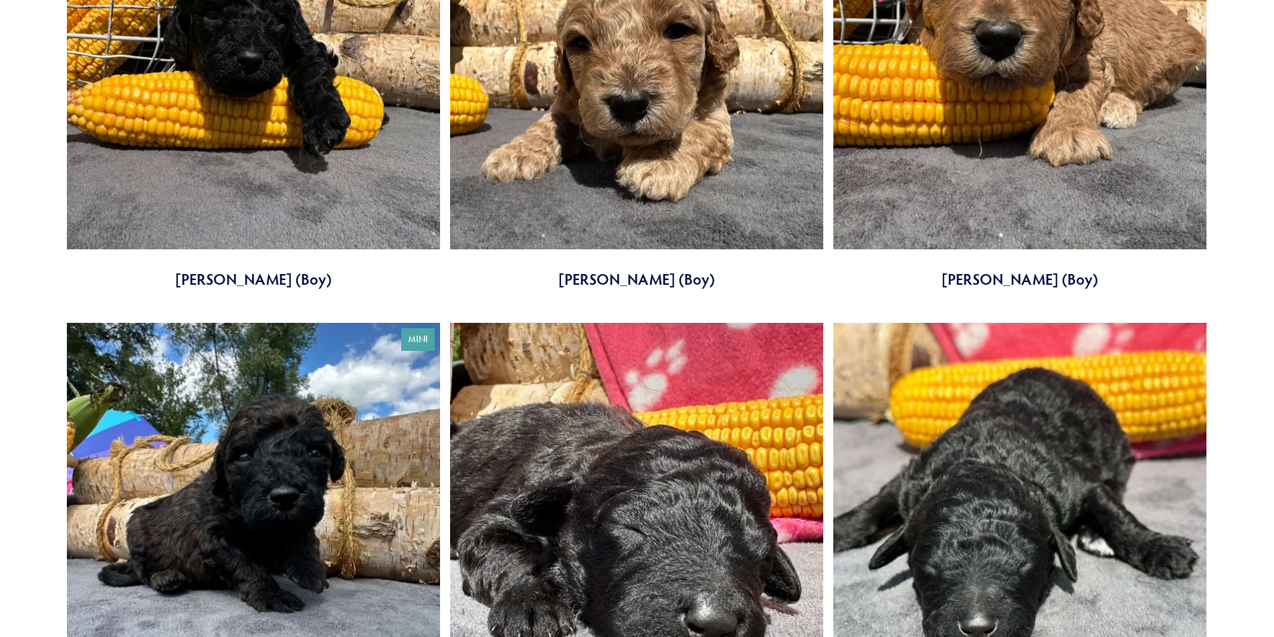
scroll to position [4414, 0]
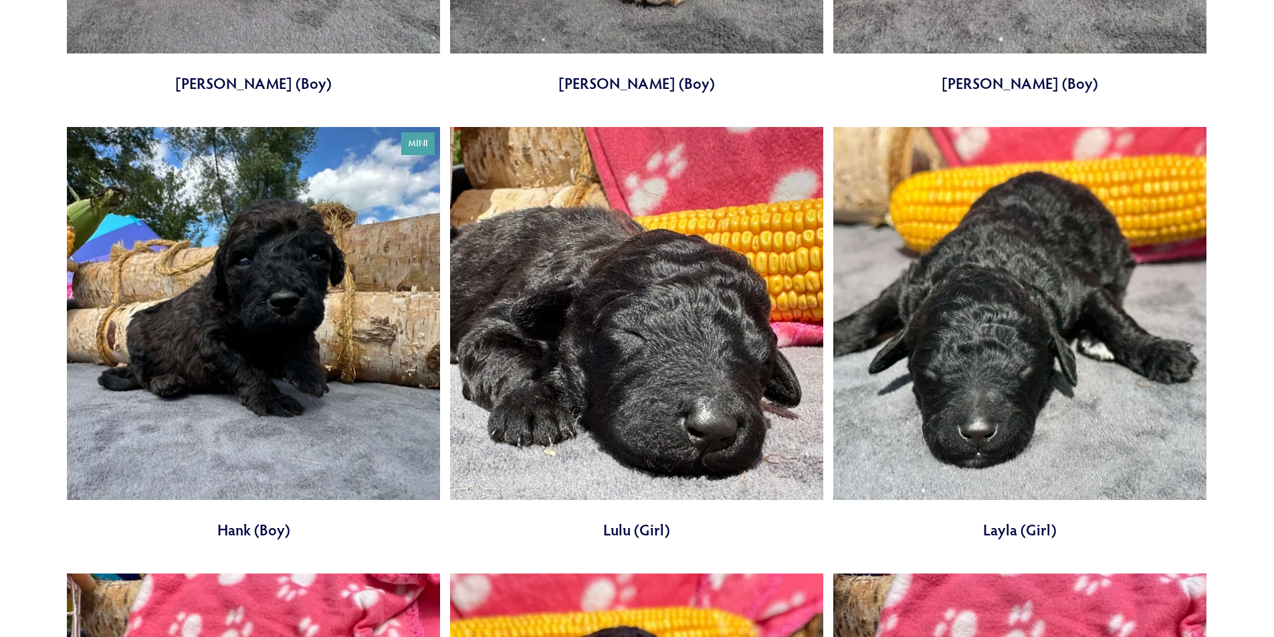
click at [335, 301] on link at bounding box center [253, 333] width 373 height 413
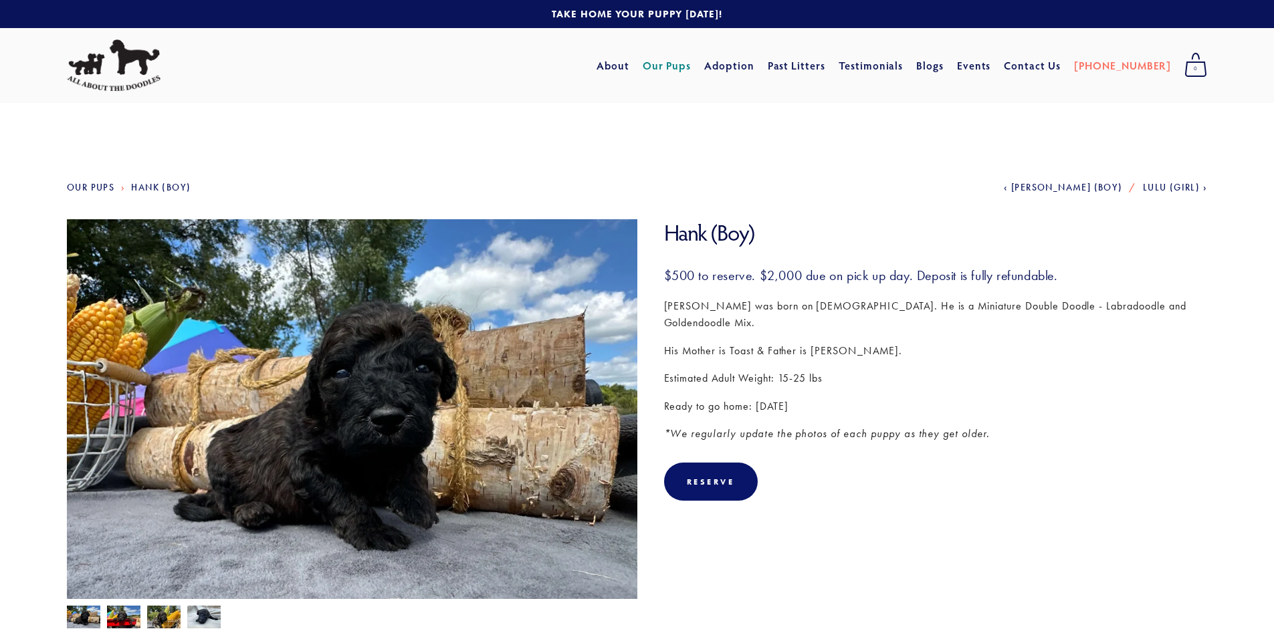
scroll to position [201, 0]
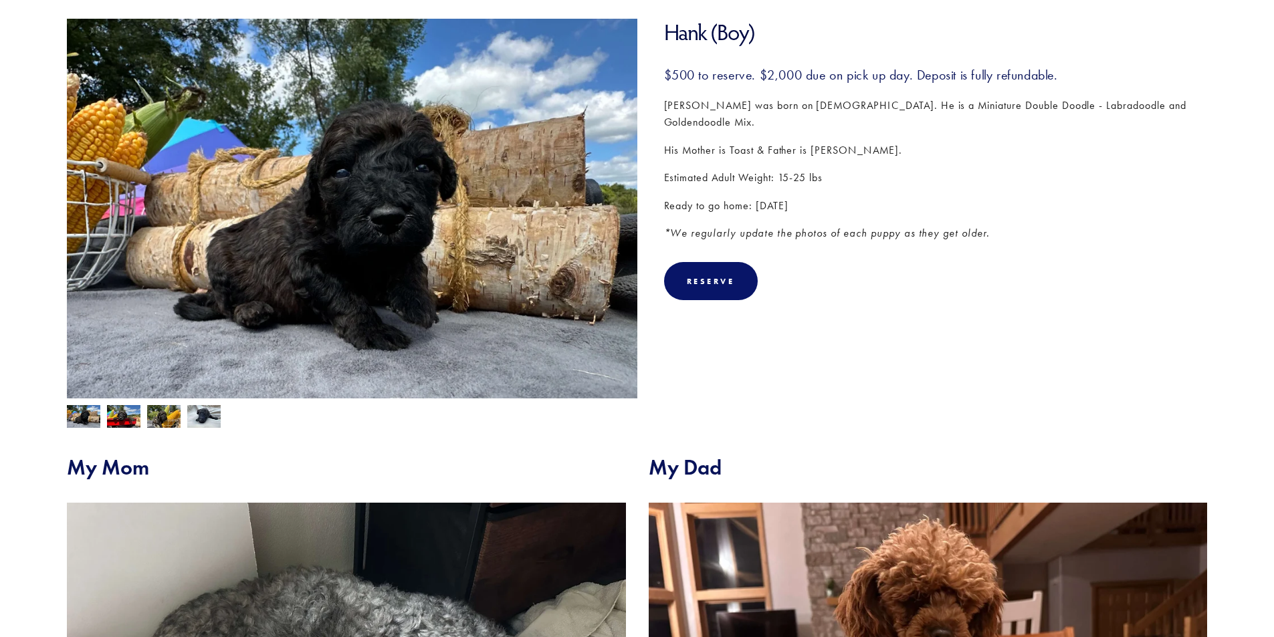
click at [124, 416] on img at bounding box center [123, 417] width 33 height 25
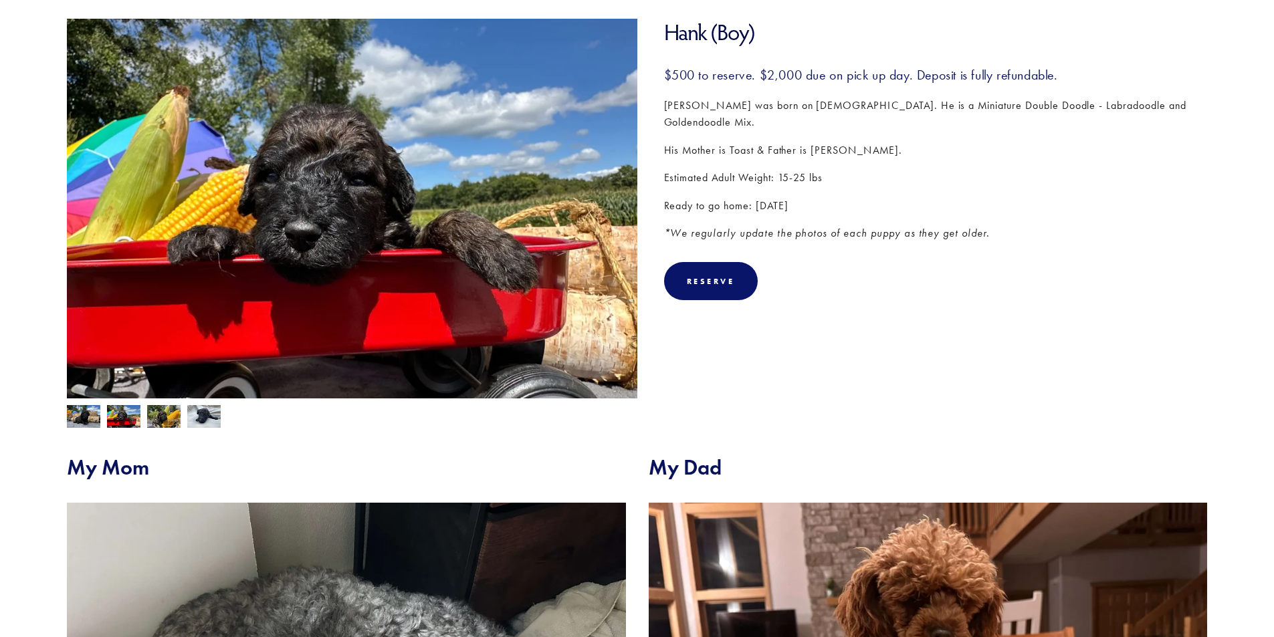
click at [164, 417] on img at bounding box center [163, 416] width 33 height 25
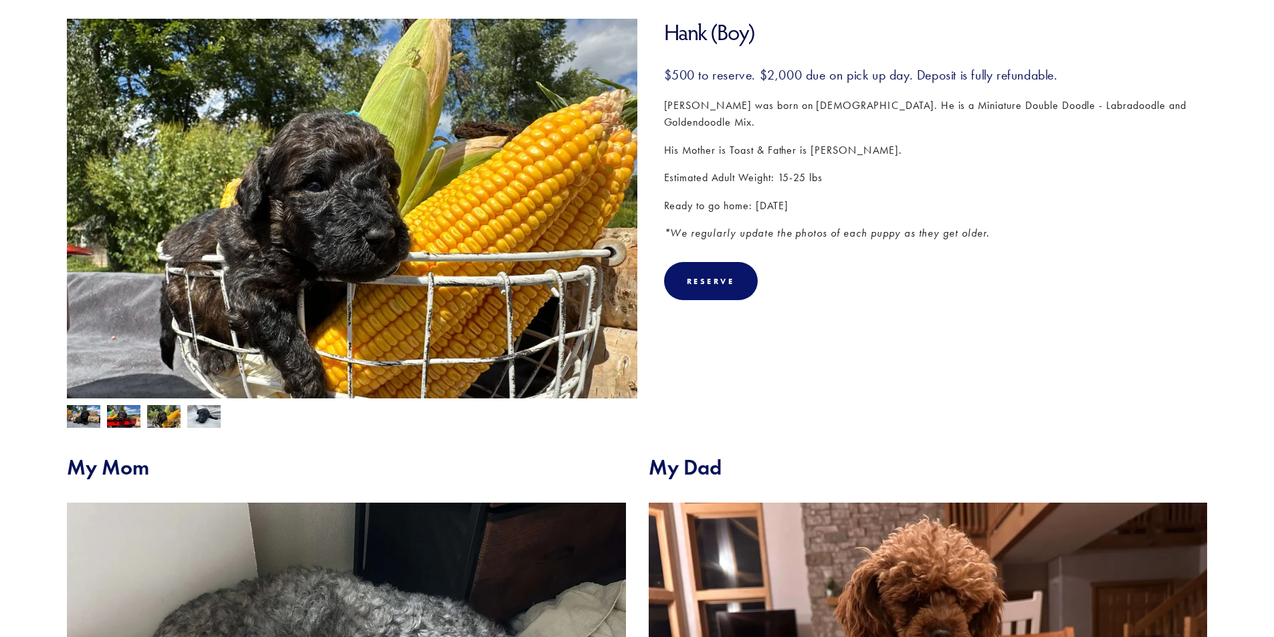
click at [213, 422] on img at bounding box center [203, 417] width 33 height 25
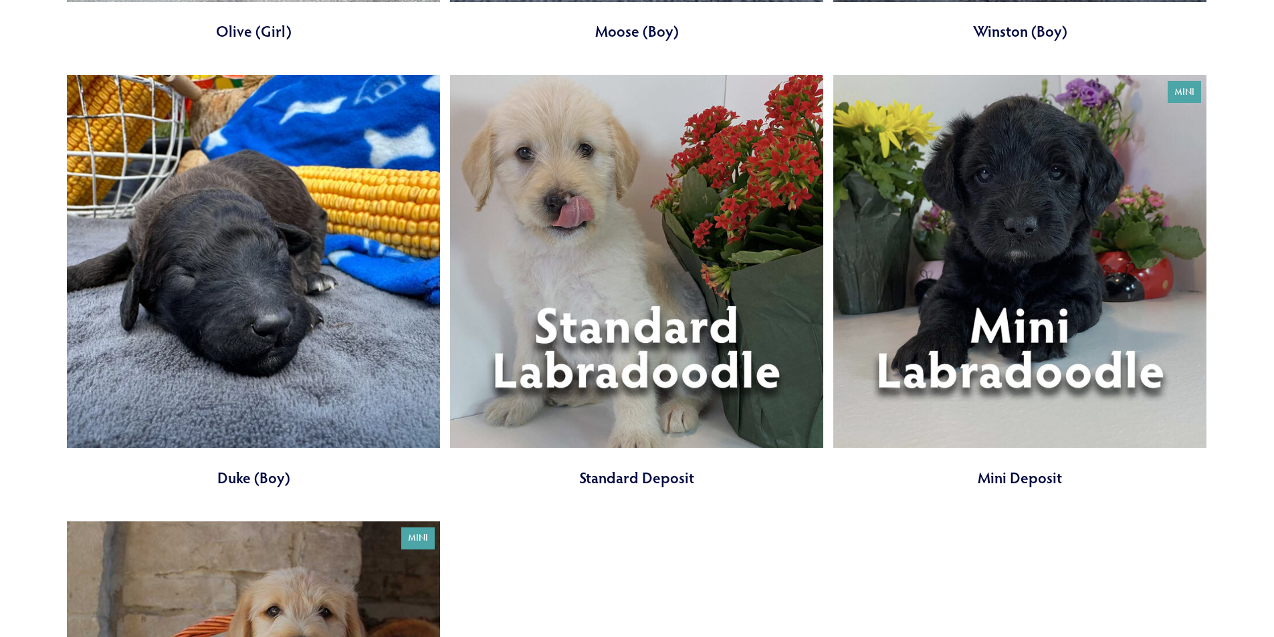
scroll to position [5819, 0]
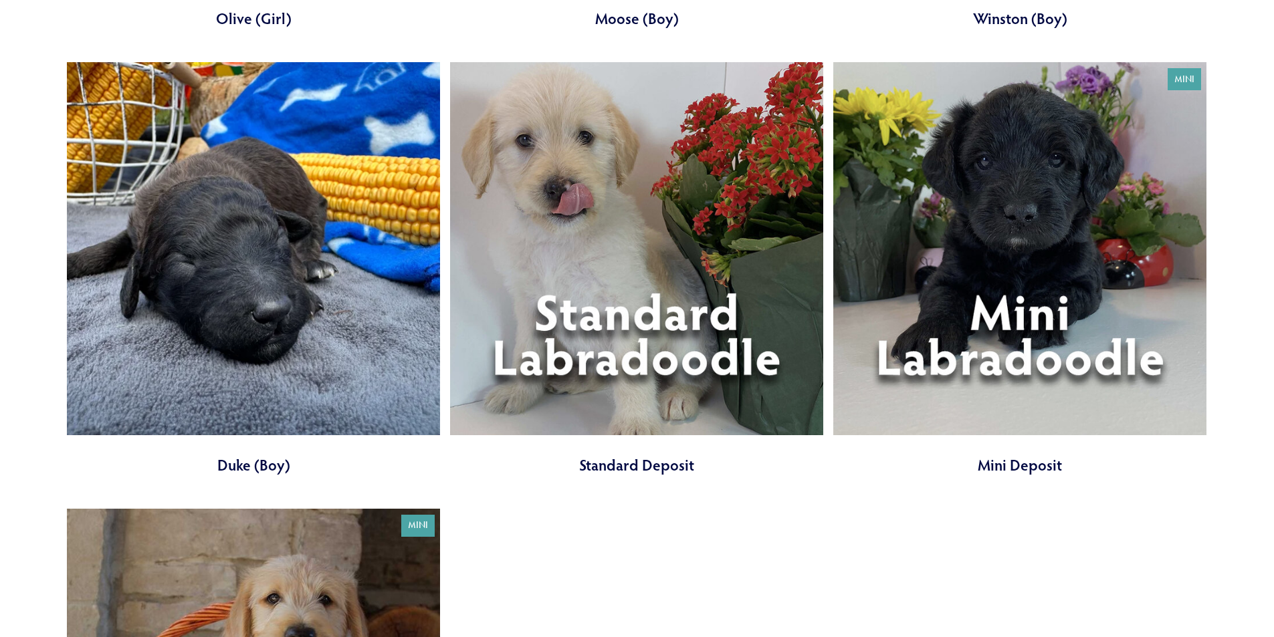
click at [239, 211] on link at bounding box center [253, 268] width 373 height 413
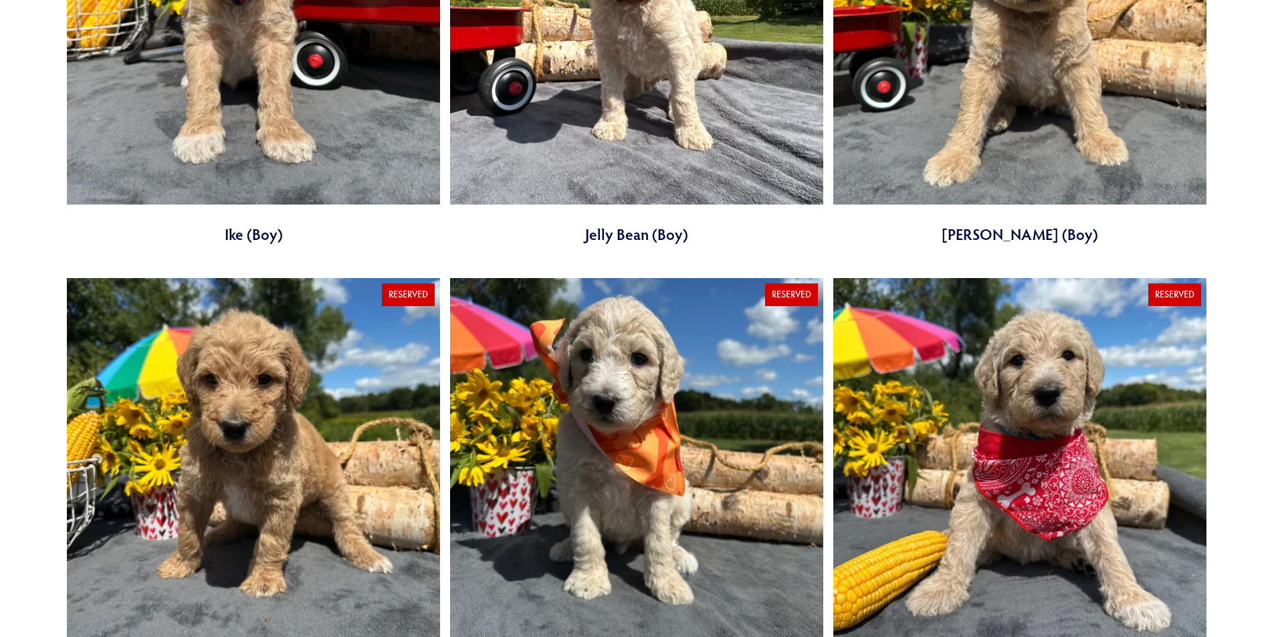
scroll to position [1605, 0]
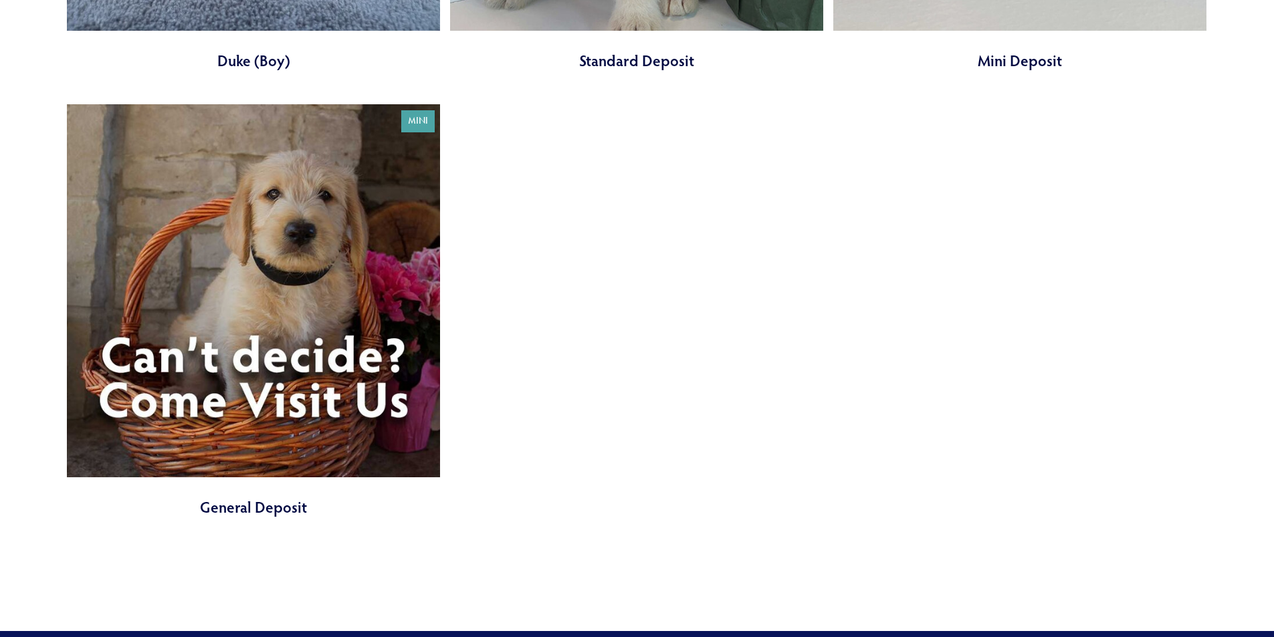
scroll to position [6221, 0]
